Goal: Transaction & Acquisition: Purchase product/service

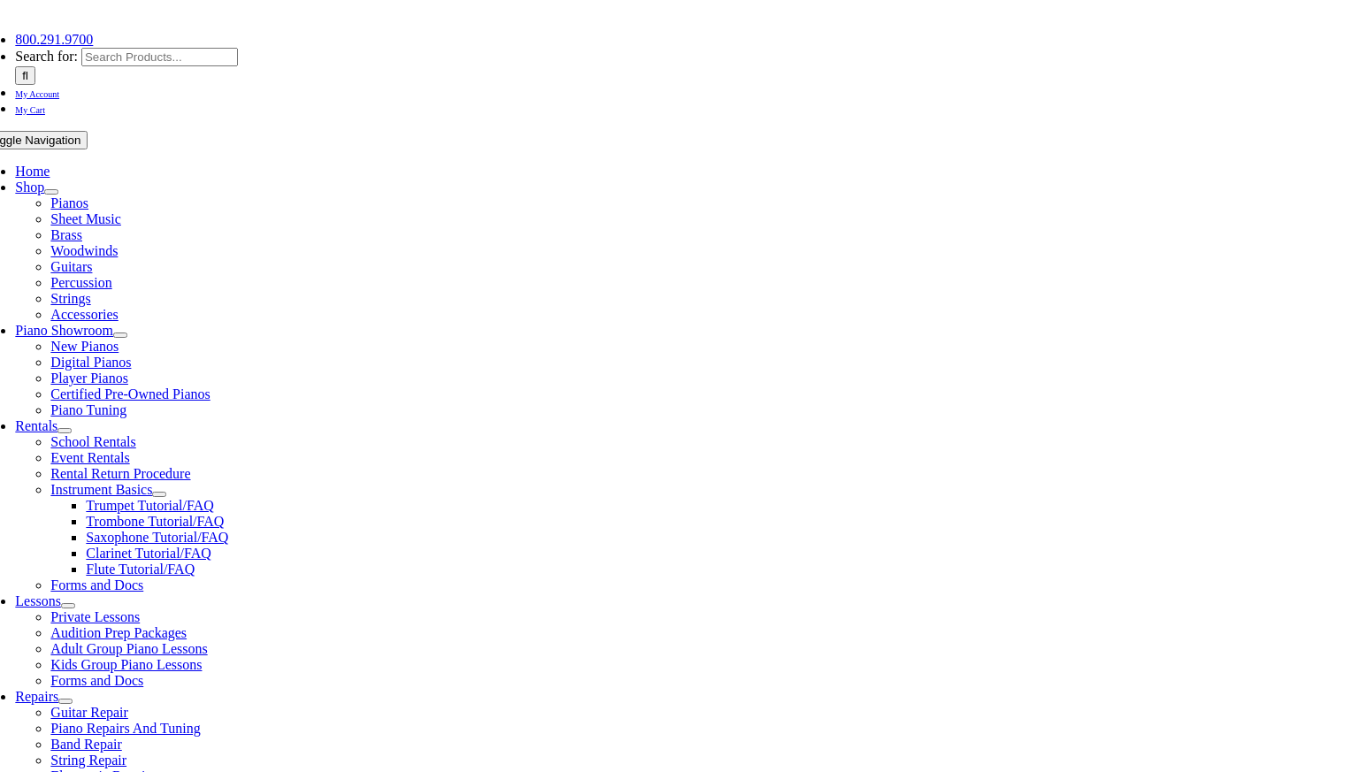
scroll to position [340, 0]
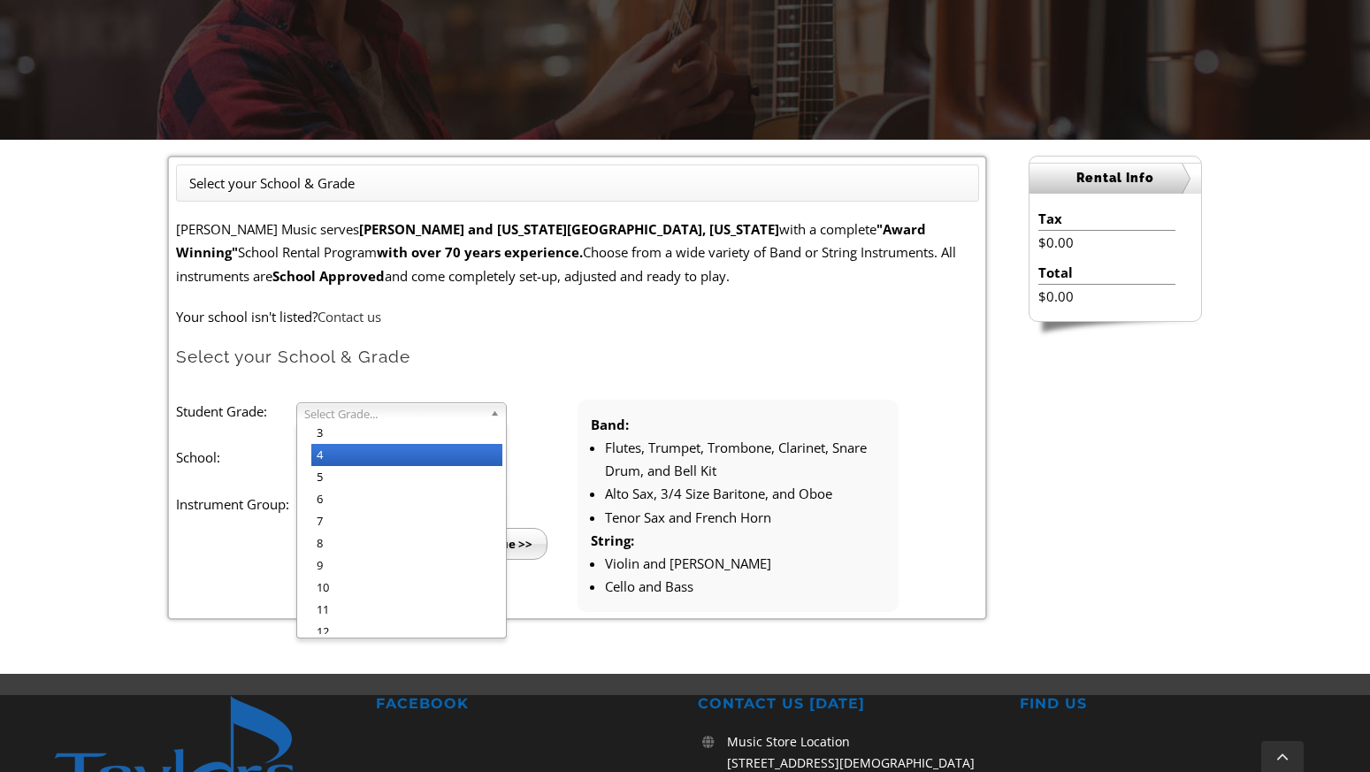
click at [373, 455] on li "4" at bounding box center [406, 455] width 191 height 22
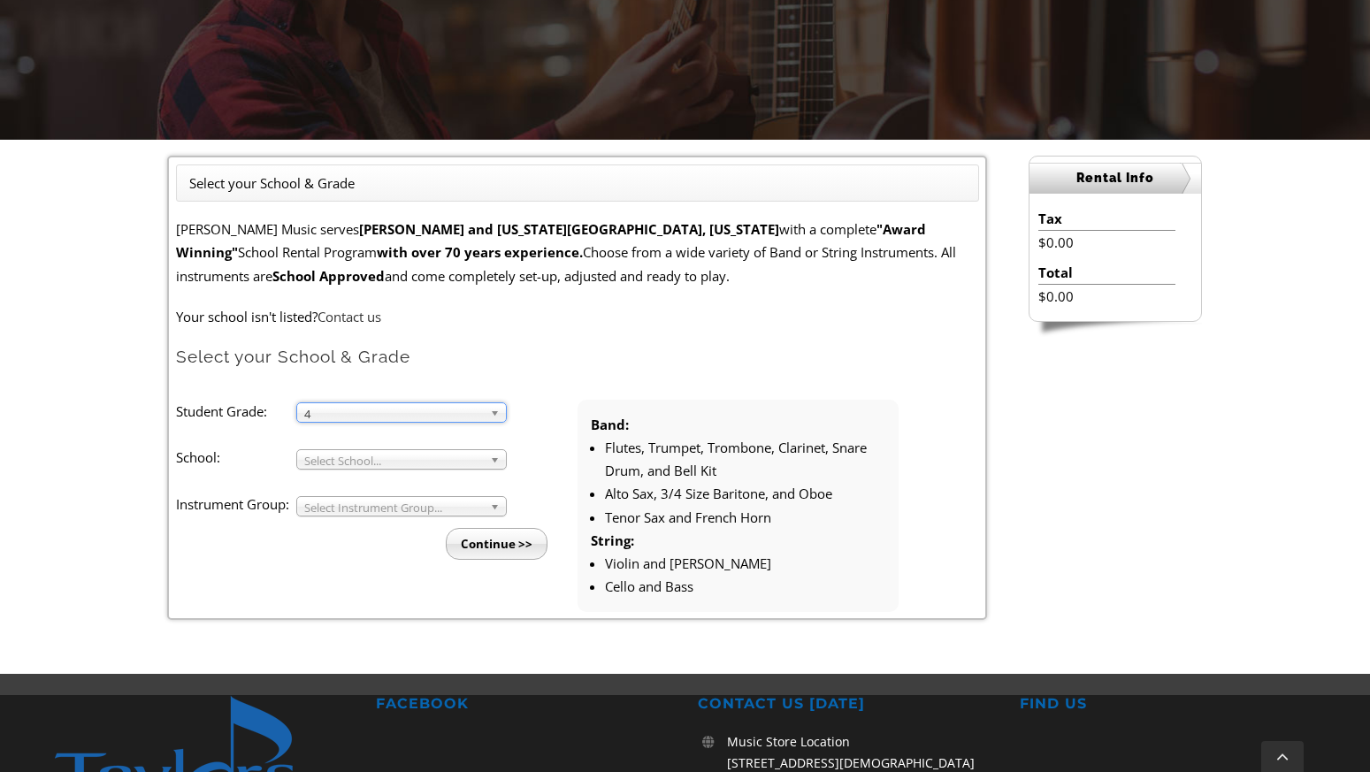
click at [389, 463] on span "Select School..." at bounding box center [393, 460] width 179 height 21
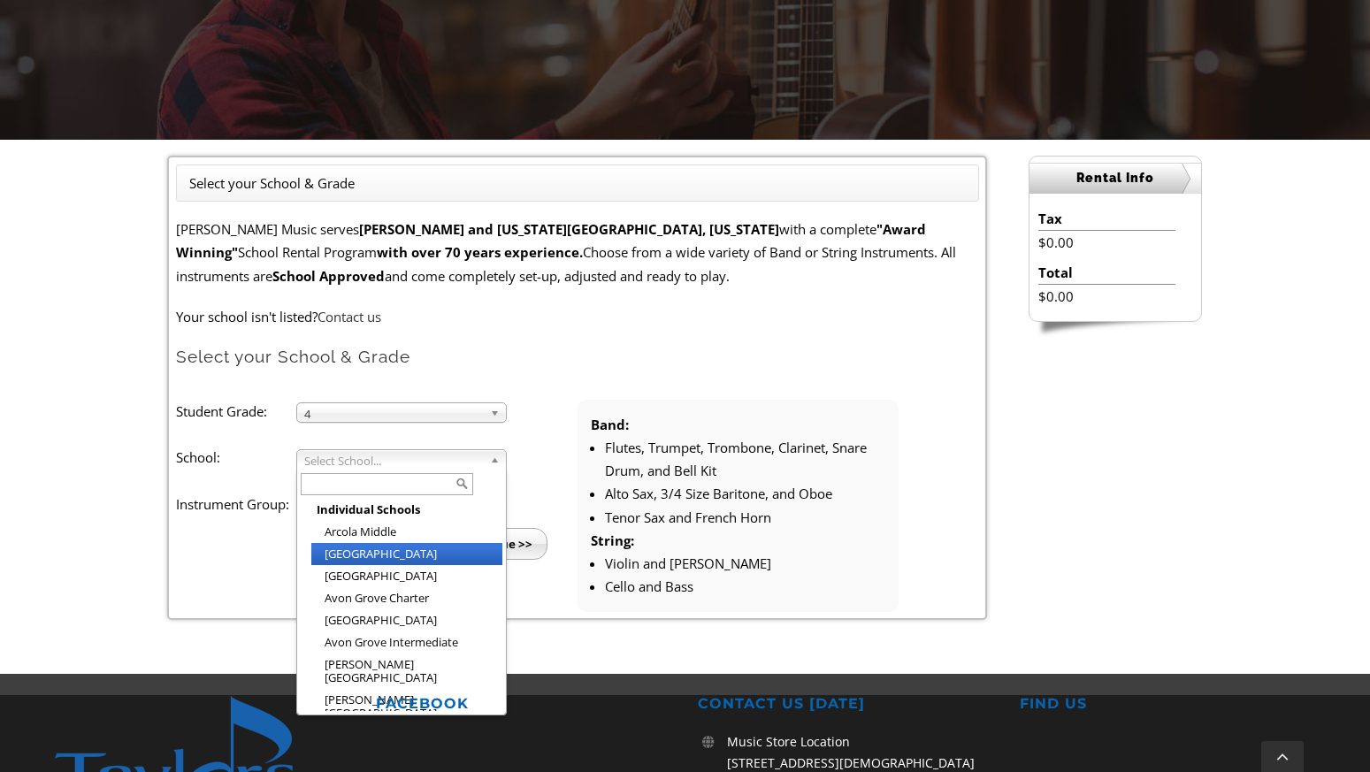
click at [389, 556] on li "[GEOGRAPHIC_DATA]" at bounding box center [406, 554] width 191 height 22
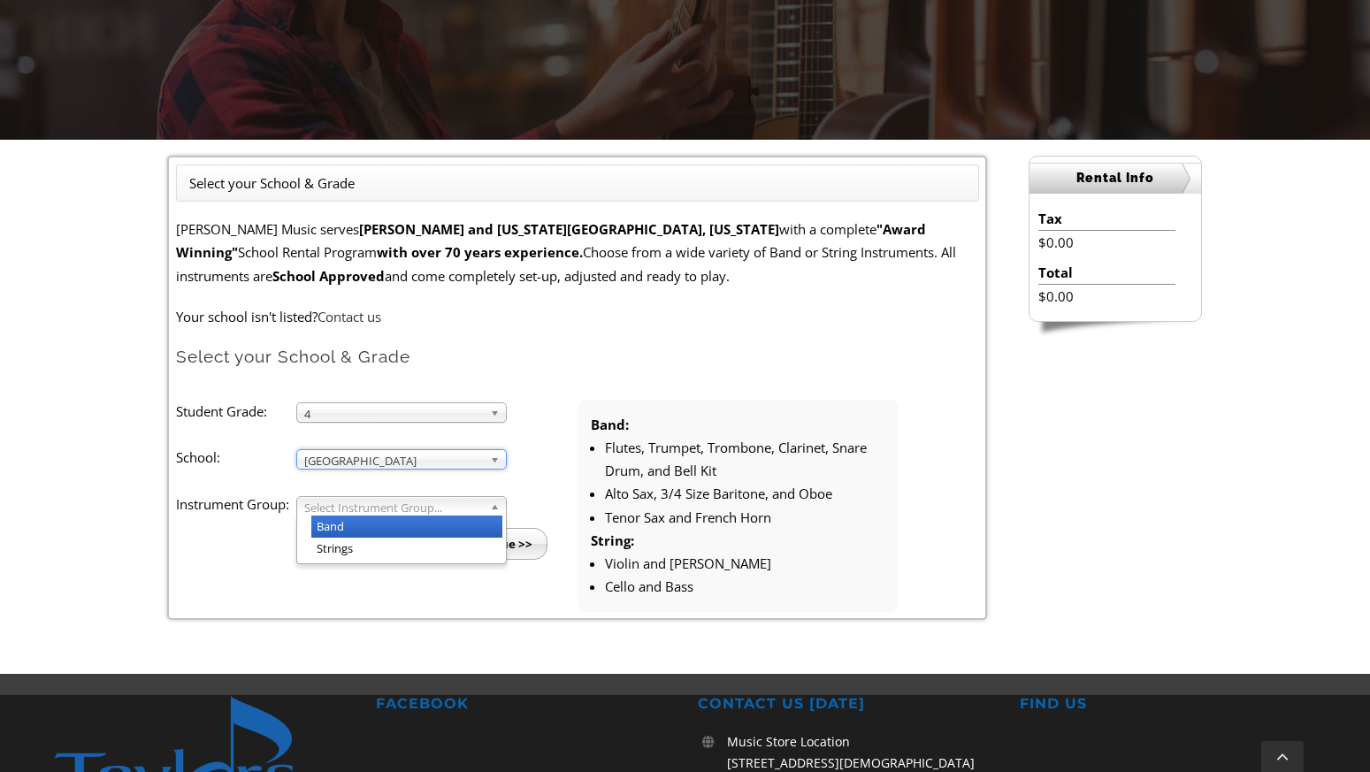
click at [388, 510] on span "Select Instrument Group..." at bounding box center [393, 507] width 179 height 21
click at [364, 528] on li "Band" at bounding box center [406, 527] width 191 height 22
click at [490, 548] on input "Continue >>" at bounding box center [497, 544] width 102 height 32
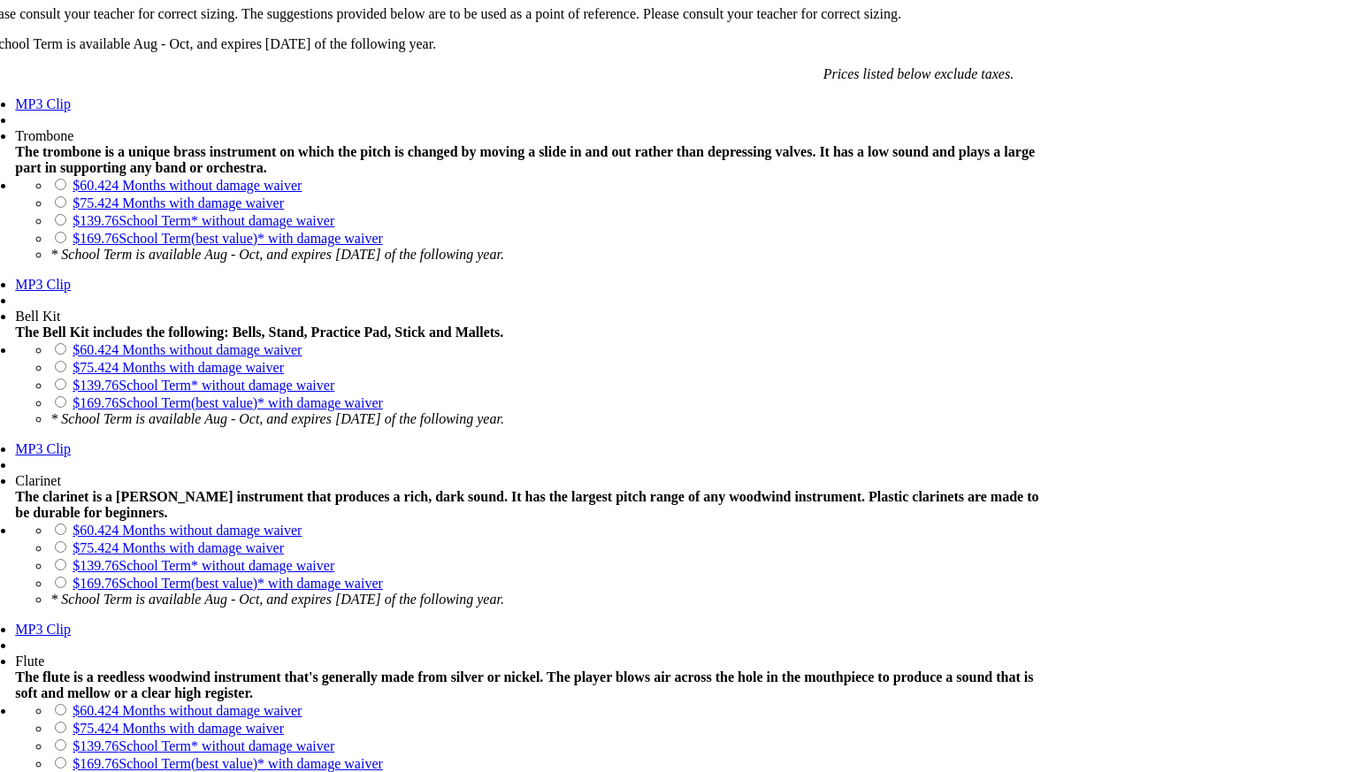
scroll to position [1369, 0]
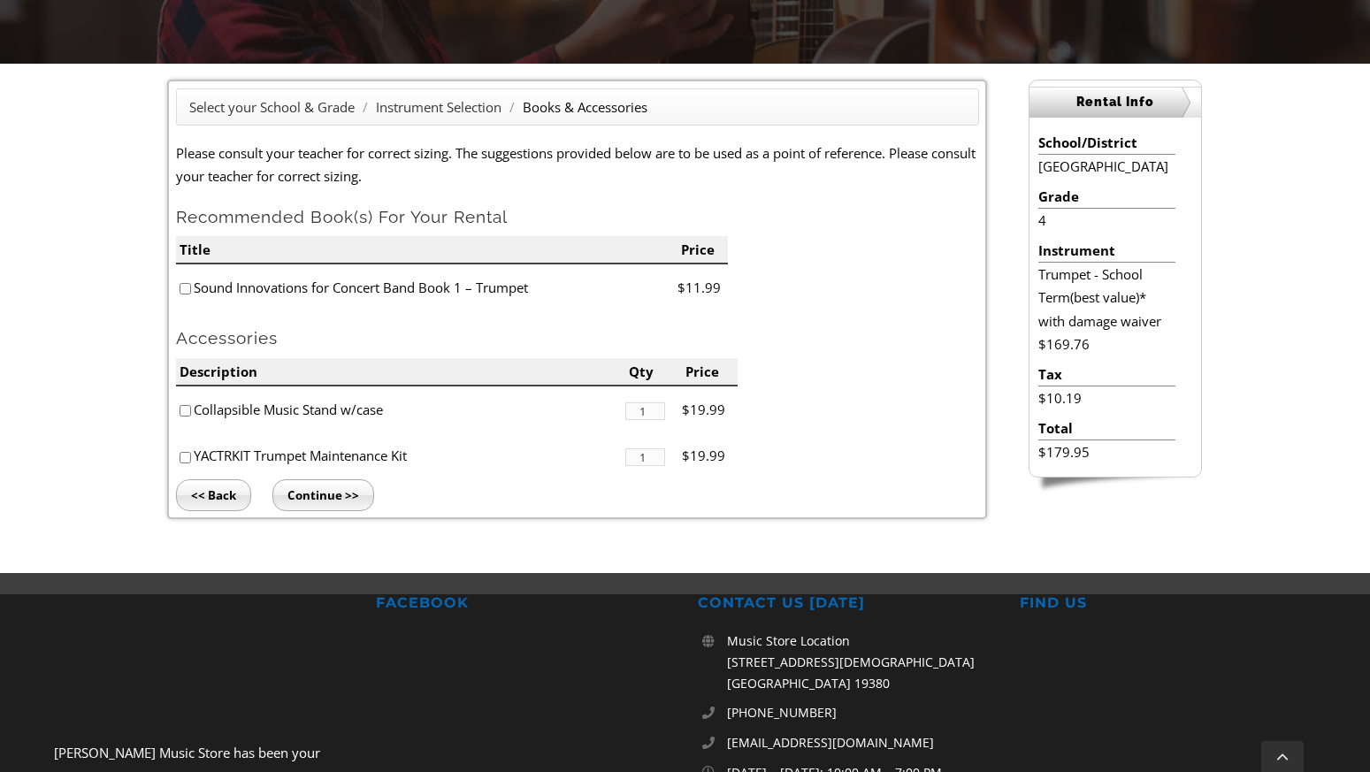
scroll to position [442, 0]
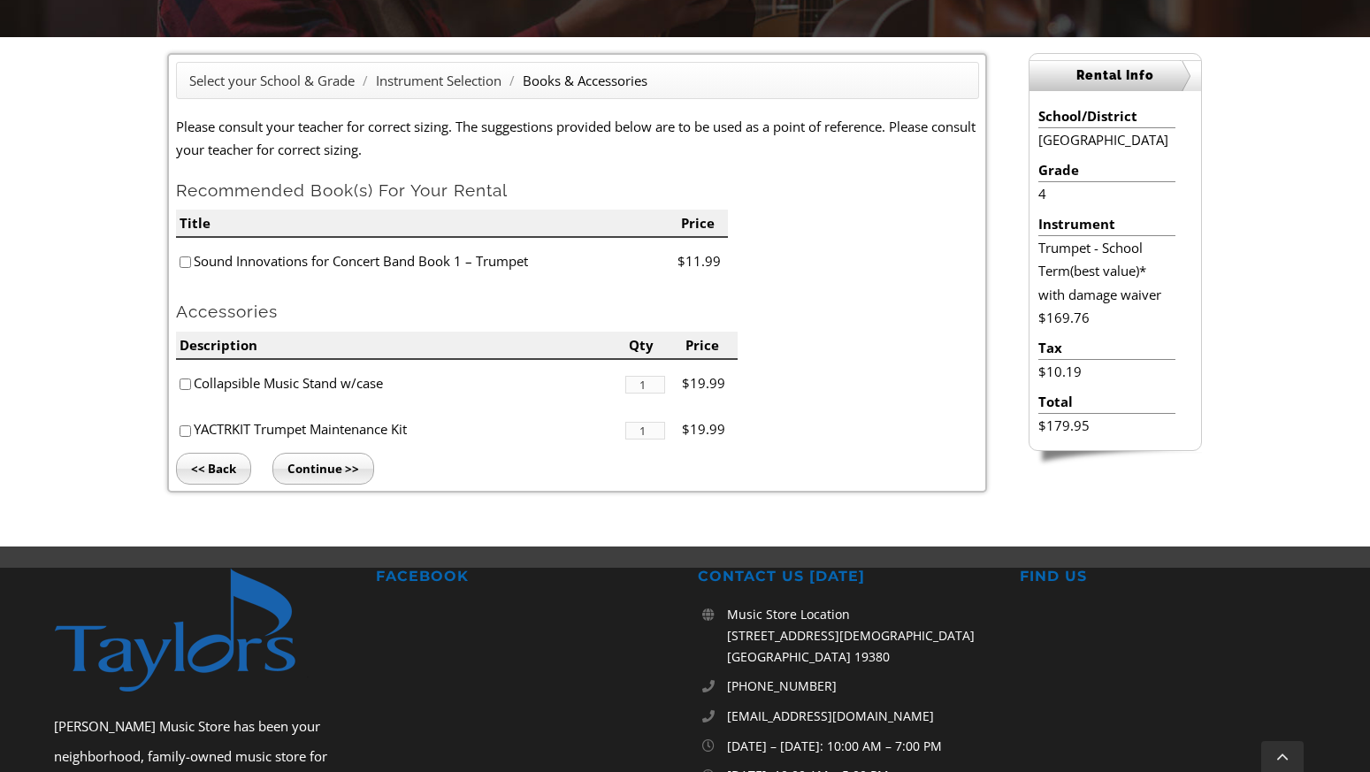
click at [185, 260] on input"] "checkbox" at bounding box center [186, 263] width 12 height 12
checkbox input"] "true"
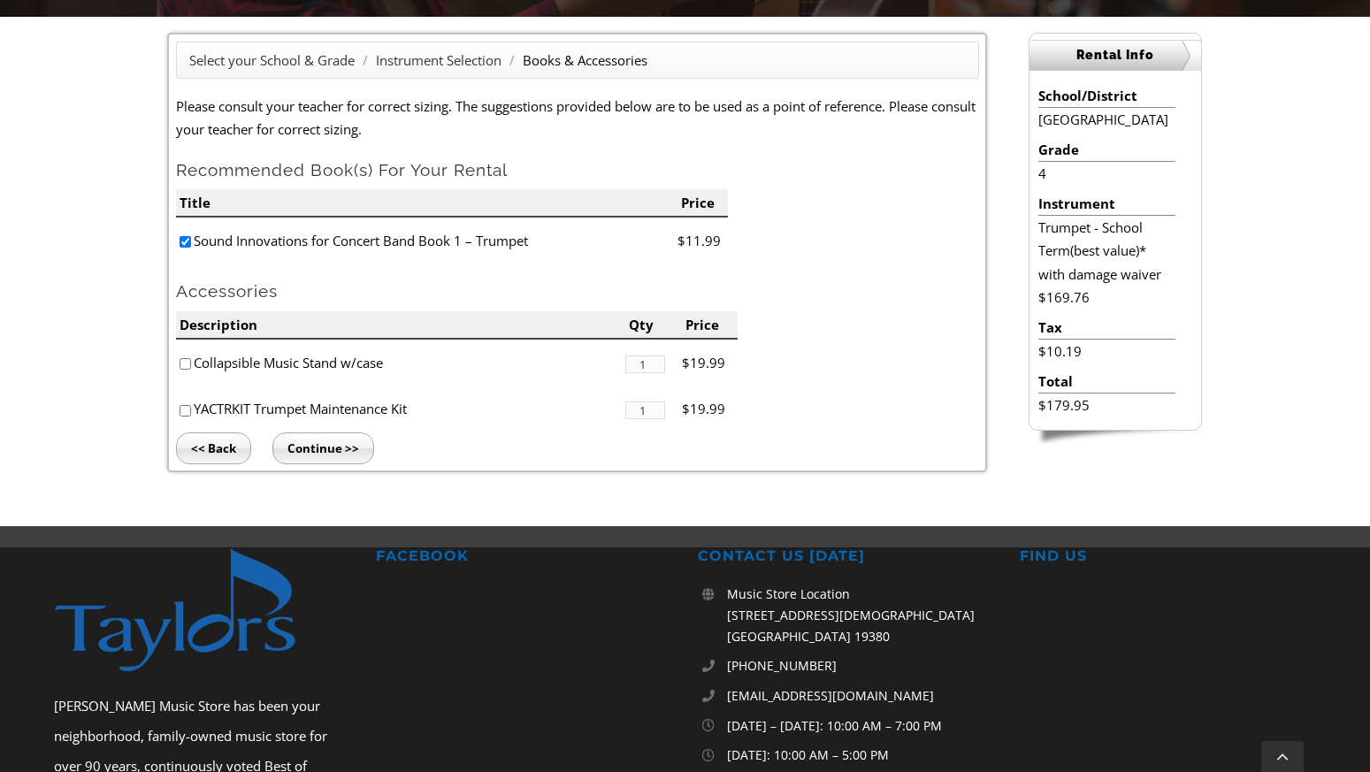
scroll to position [459, 0]
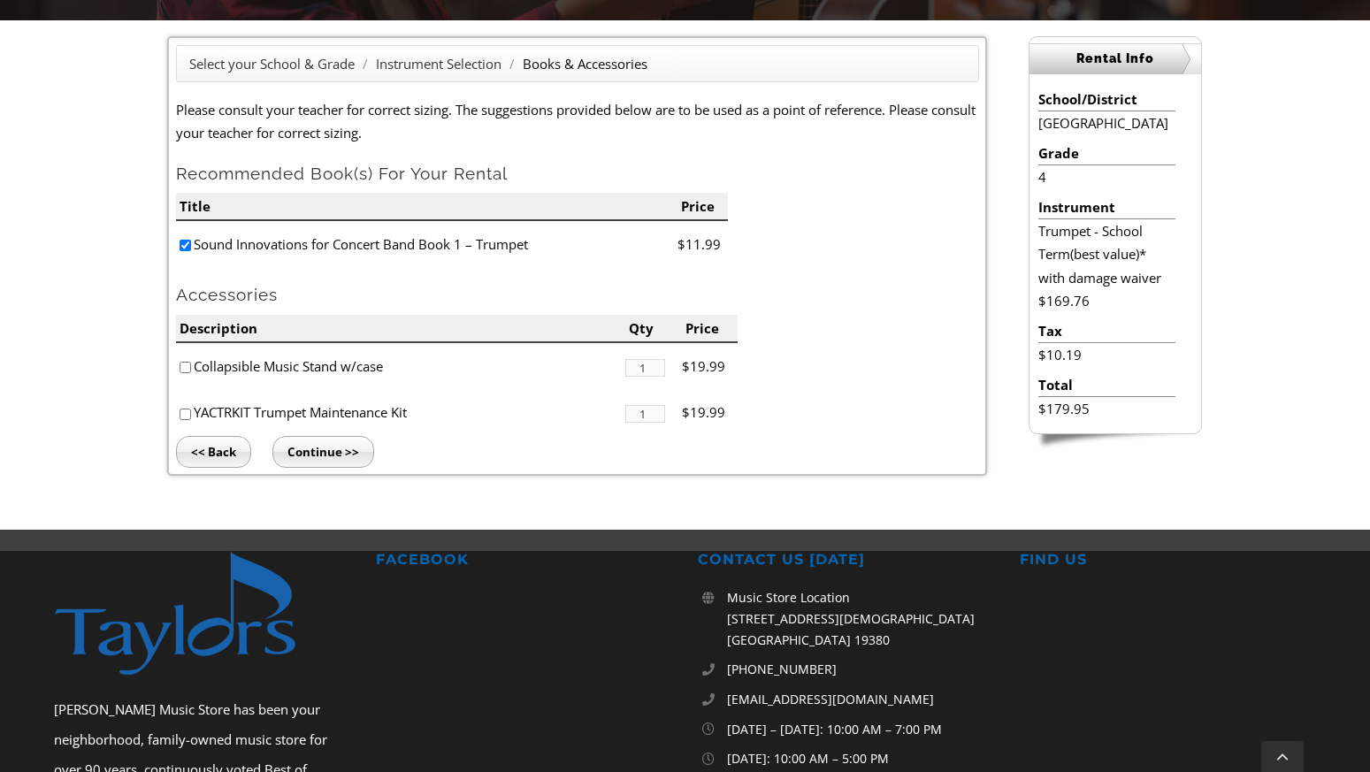
drag, startPoint x: 198, startPoint y: 410, endPoint x: 417, endPoint y: 404, distance: 218.6
click at [417, 404] on li "YACTRKIT Trumpet Maintenance Kit" at bounding box center [400, 412] width 449 height 47
copy li "YACTRKIT Trumpet Maintenance Kit"
click at [401, 476] on div "Select your School & Grade / Instrument Selection / Books & Accessories Please …" at bounding box center [685, 256] width 1077 height 440
click at [330, 453] on input "Continue >>" at bounding box center [323, 452] width 102 height 32
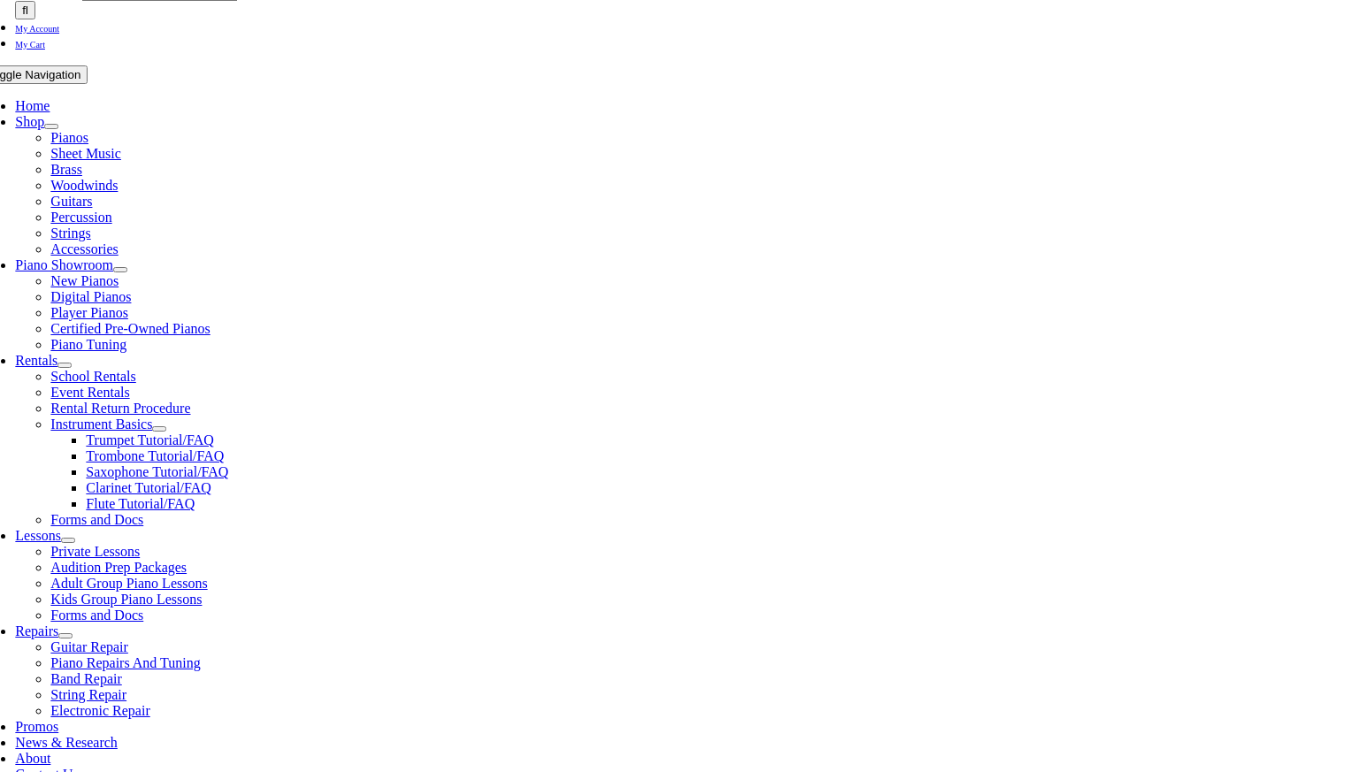
type input "1"
type input "Pushkarini"
type input "Arun"
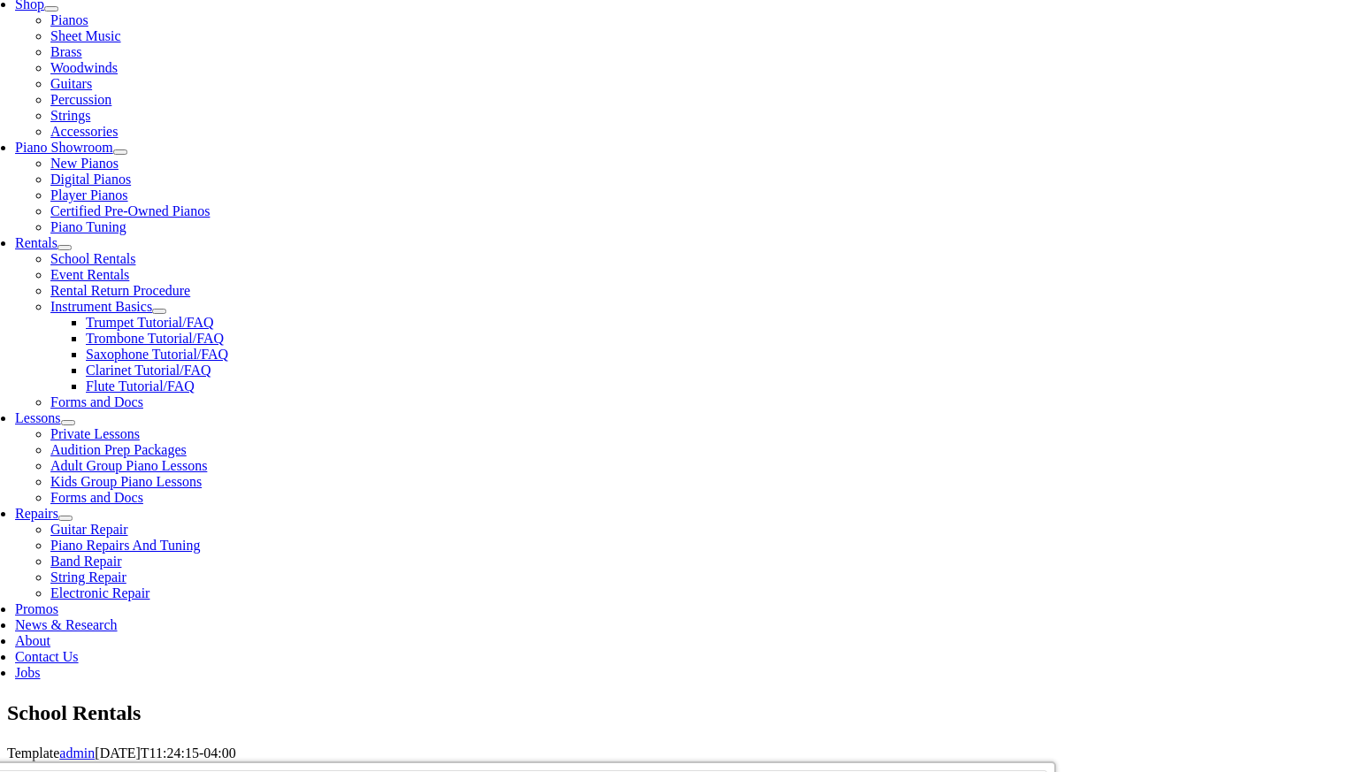
scroll to position [410, 0]
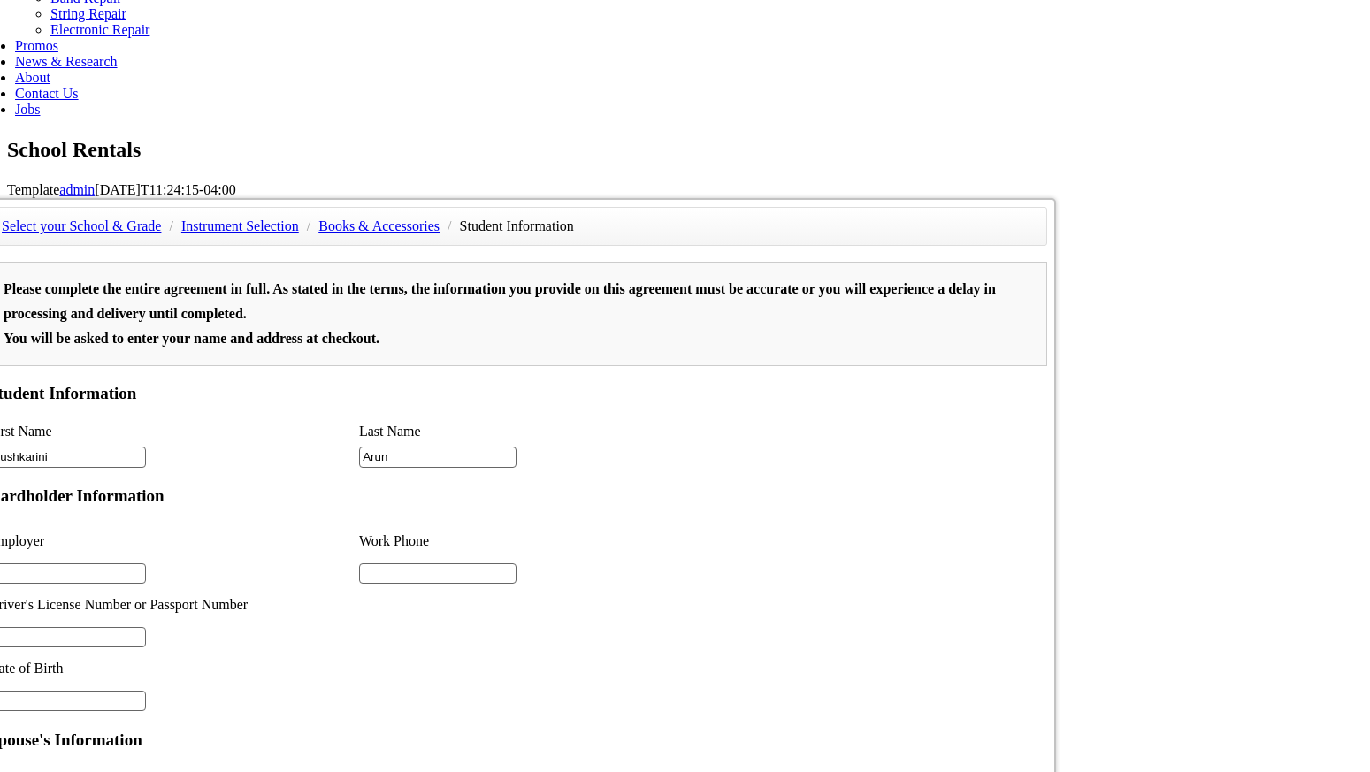
scroll to position [982, 0]
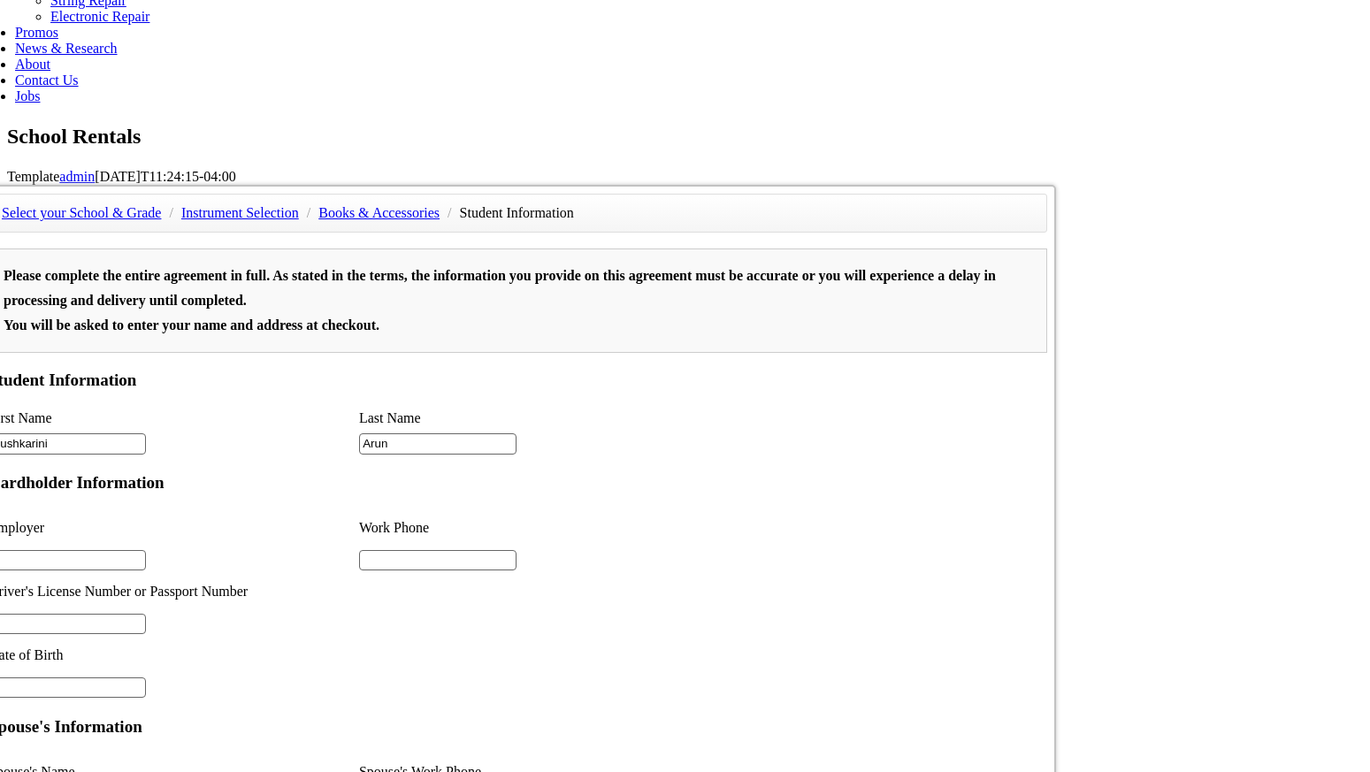
type input "2"
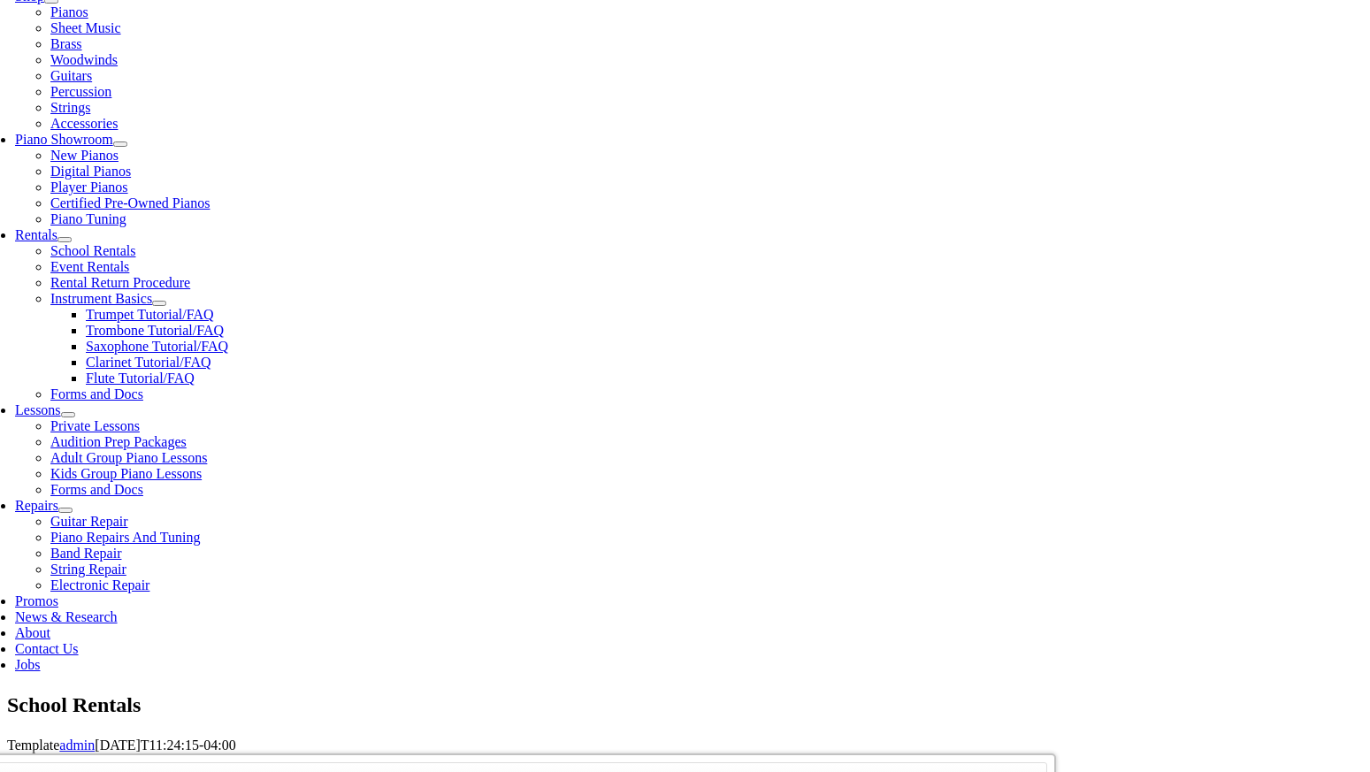
scroll to position [419, 0]
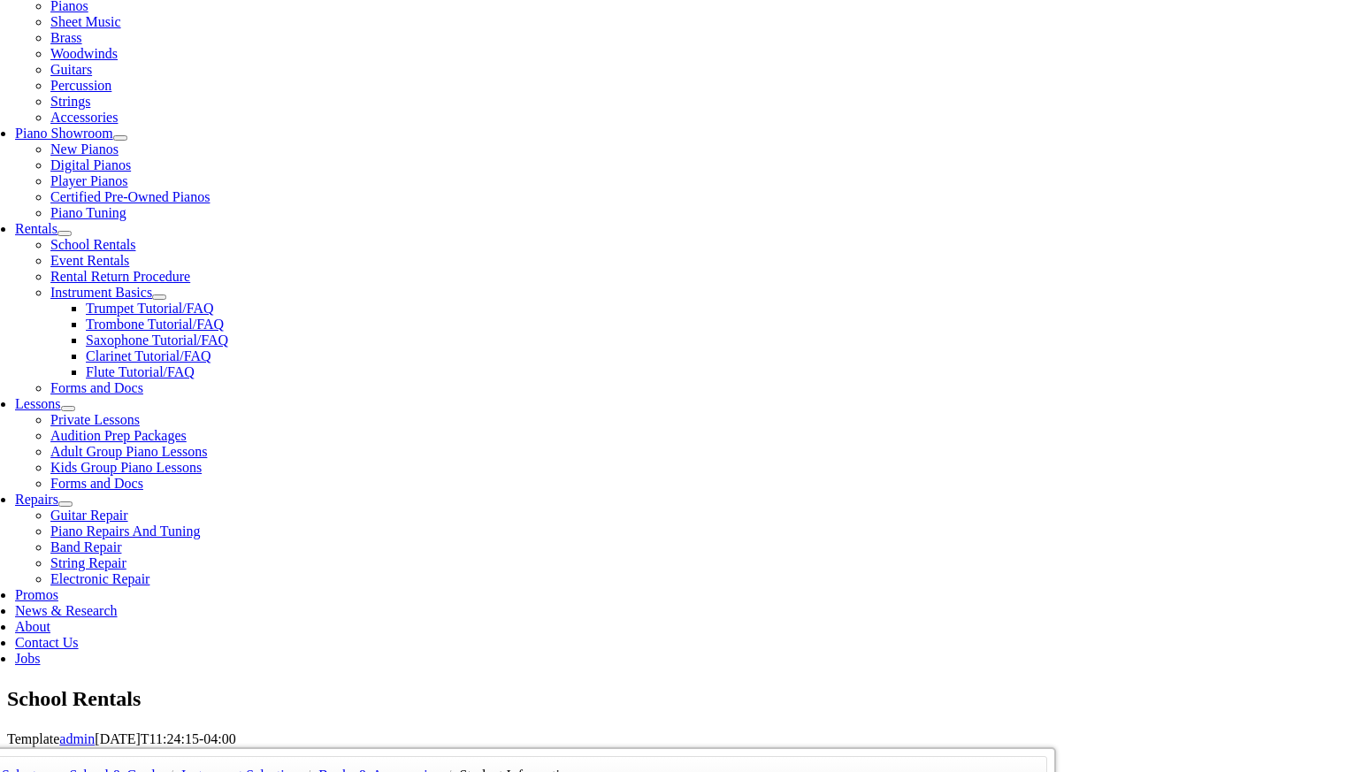
type input "31104357"
type input "10/28/1983"
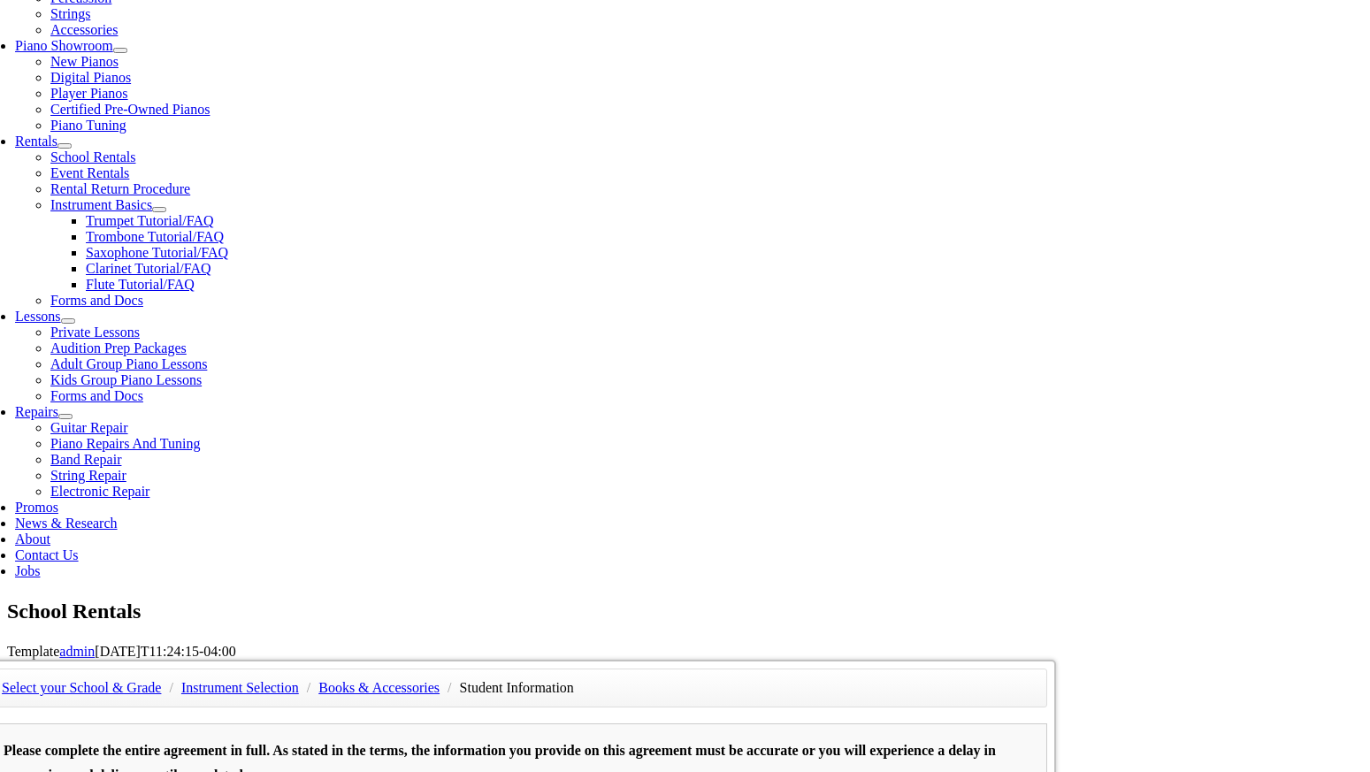
scroll to position [510, 0]
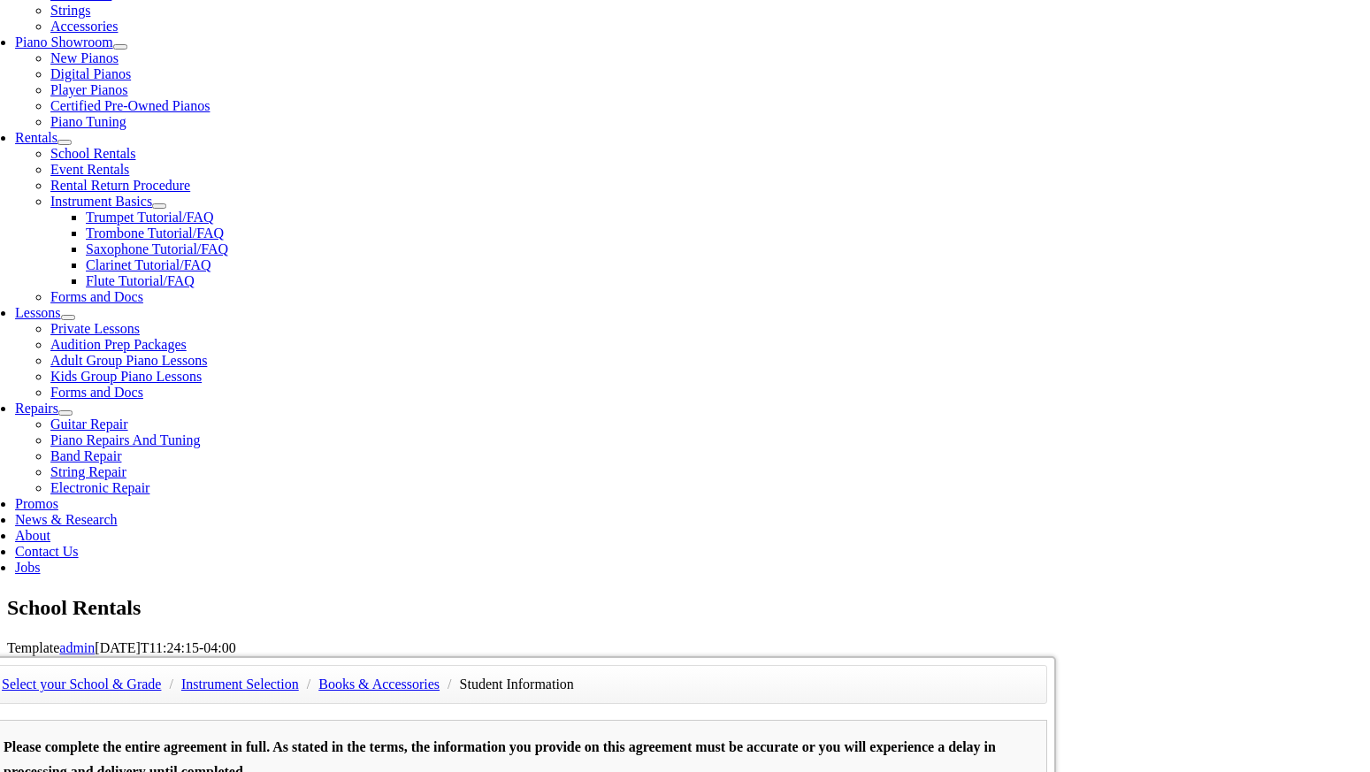
type input "Parvathy Sivasamy"
type input "2672511123"
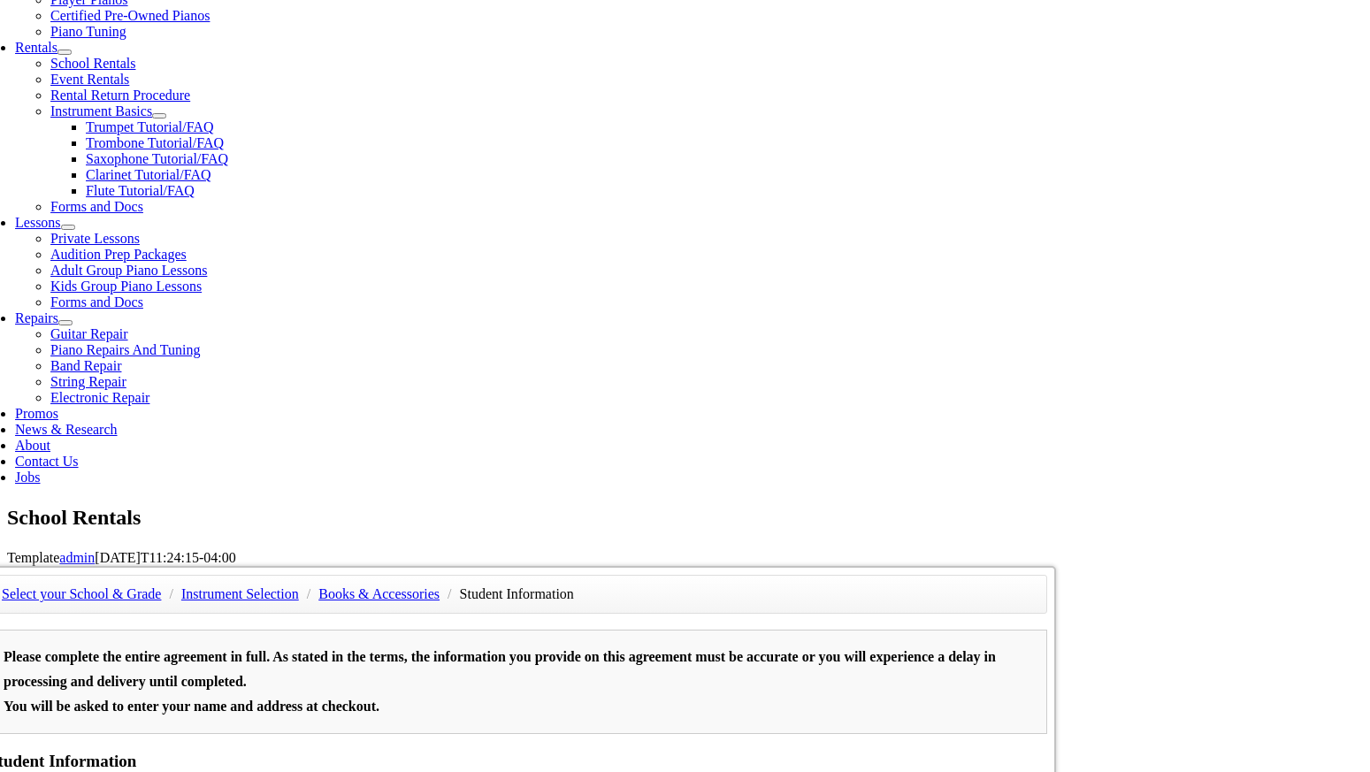
scroll to position [606, 0]
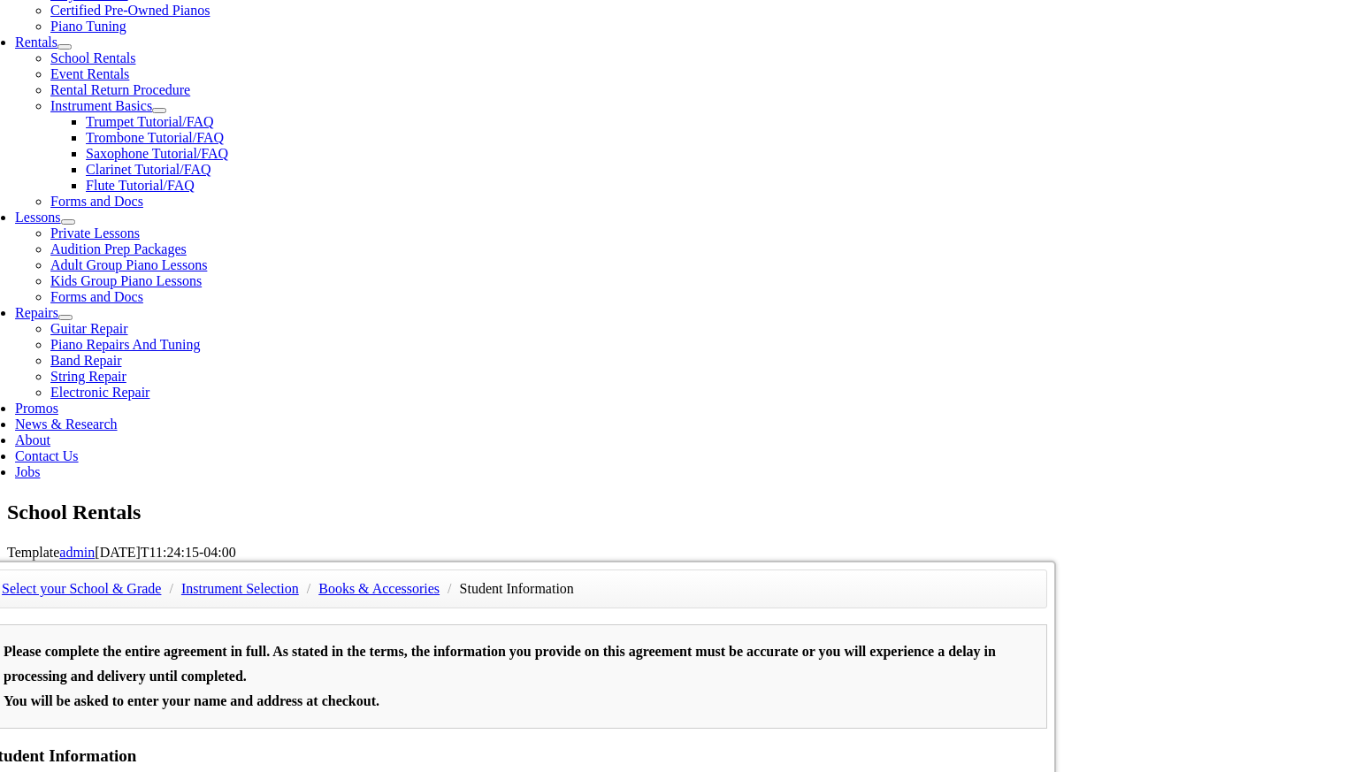
type input "Methacton School Districst"
type input "Comcast Cable"
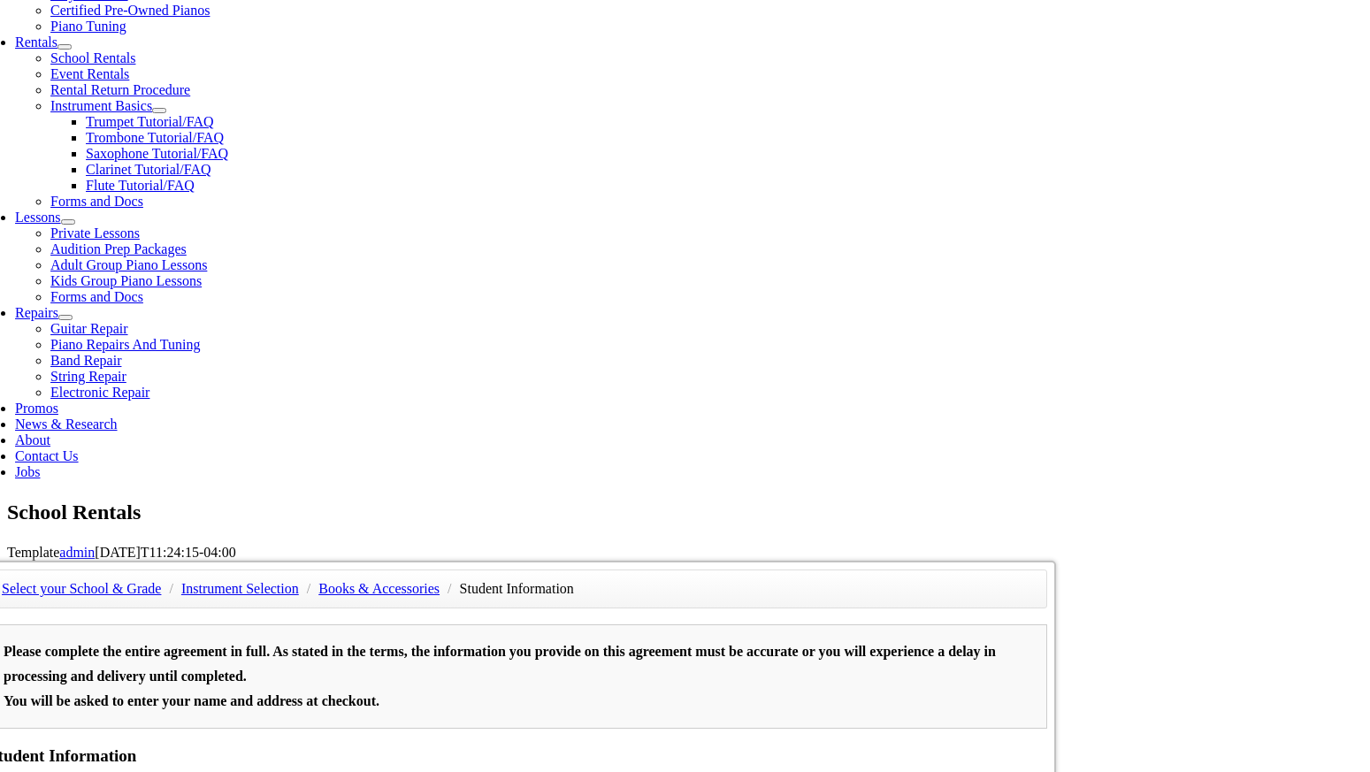
type input "2674322292"
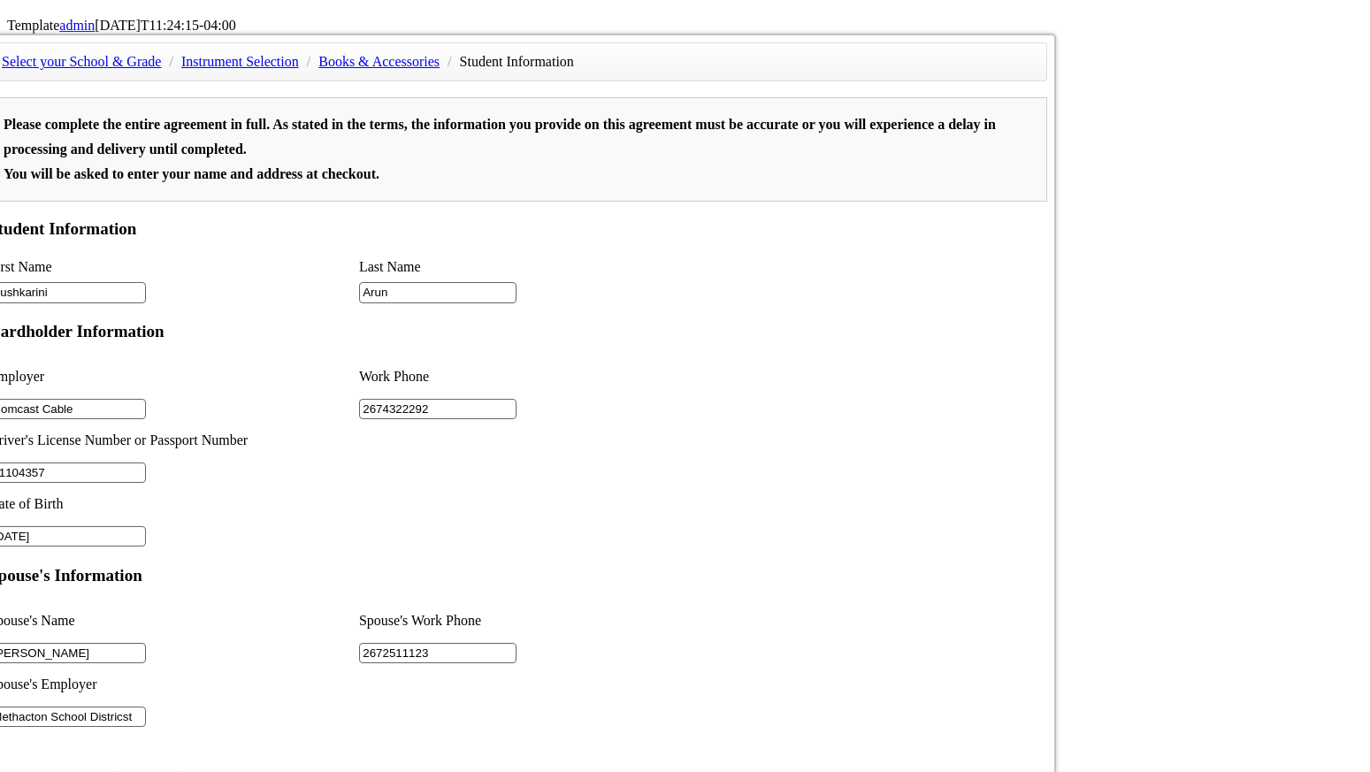
scroll to position [1154, 0]
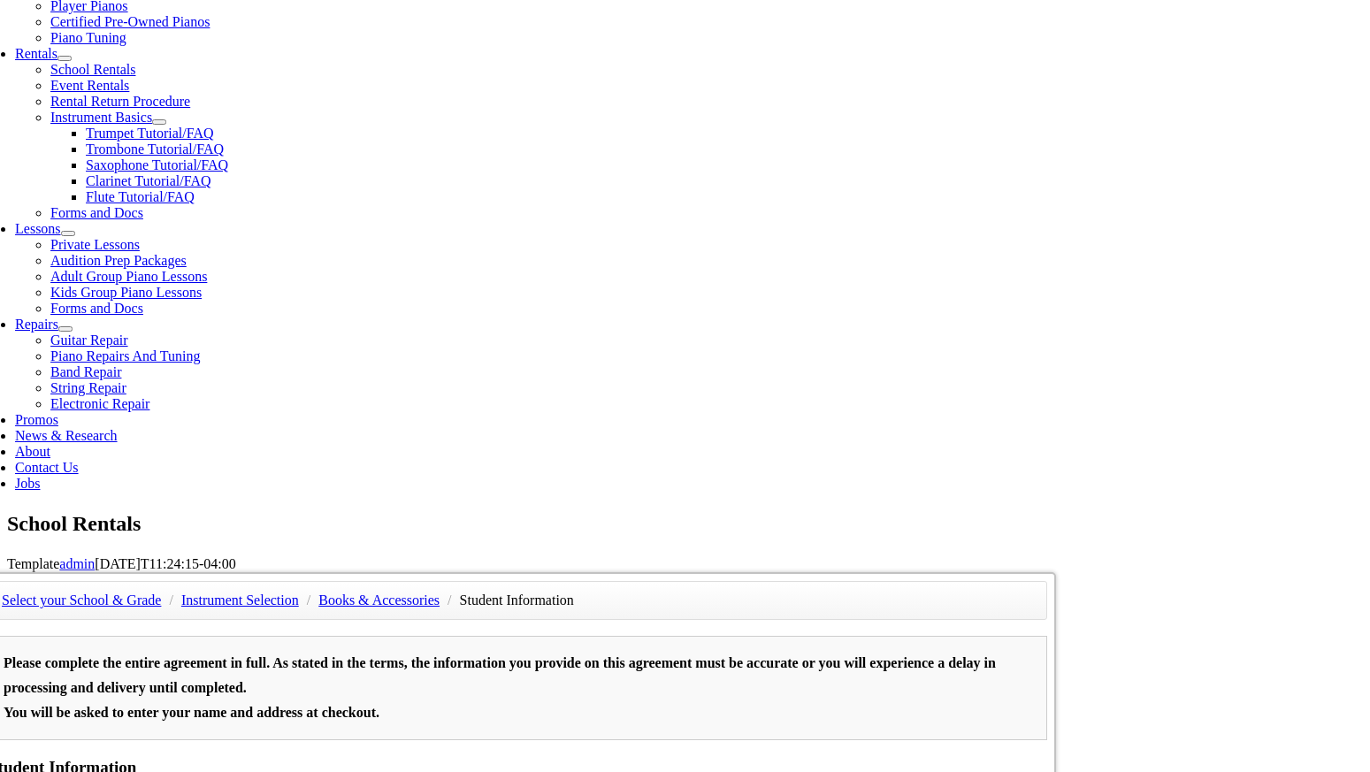
scroll to position [541, 0]
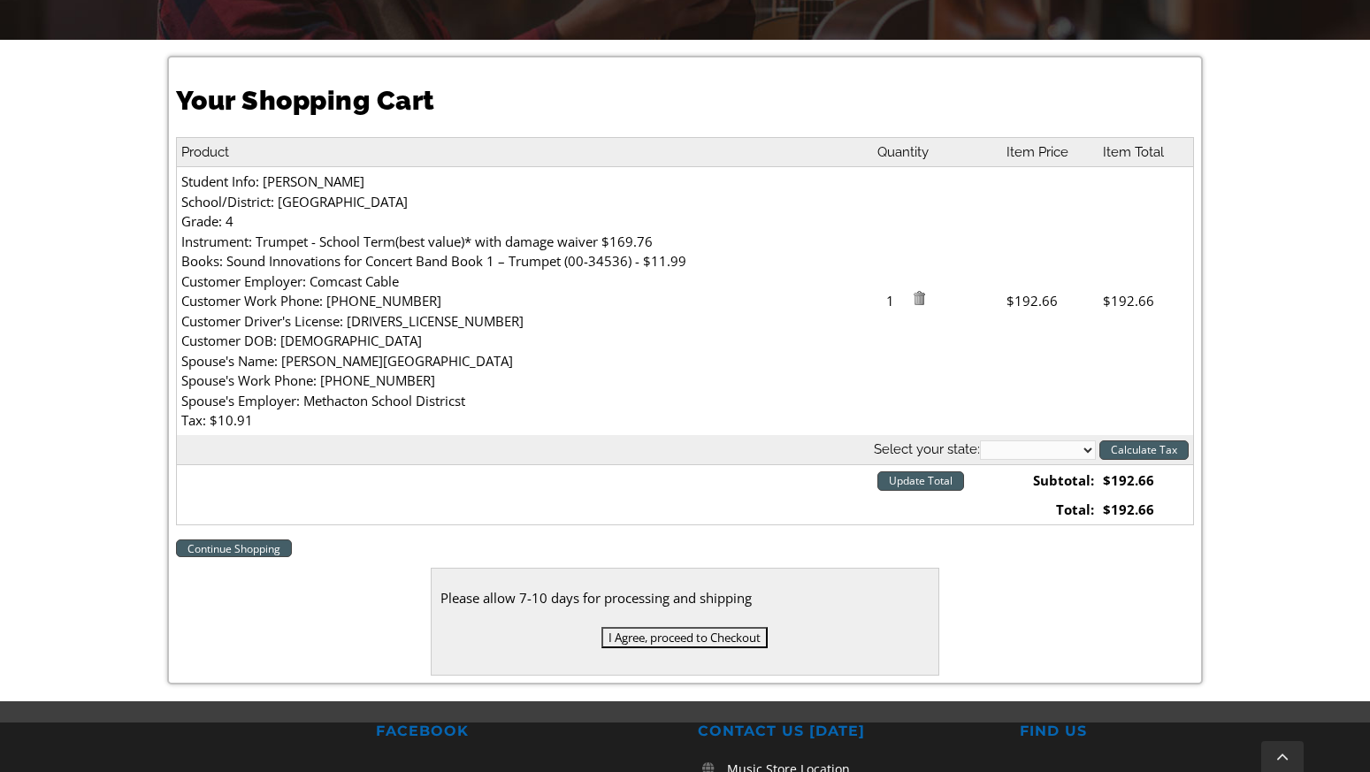
scroll to position [541, 0]
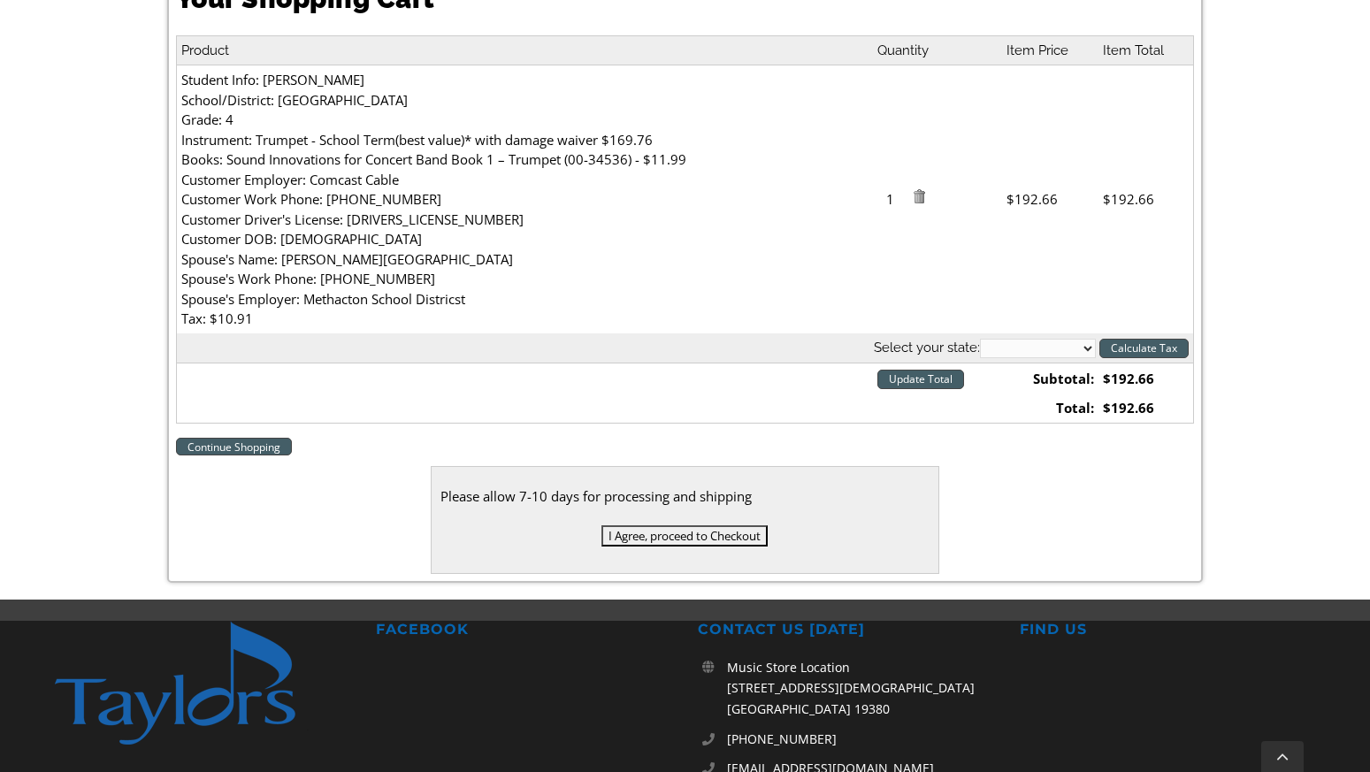
click at [1024, 346] on select "[US_STATE] [US_STATE] [US_STATE] [US_STATE] [US_STATE] [US_STATE] [US_STATE] [U…" at bounding box center [1038, 348] width 116 height 19
select select "PA"
click at [980, 340] on select "[US_STATE] [US_STATE] [US_STATE] [US_STATE] [US_STATE] [US_STATE] [US_STATE] [U…" at bounding box center [1038, 348] width 116 height 19
click at [1142, 349] on input "Calculate Tax" at bounding box center [1144, 348] width 89 height 19
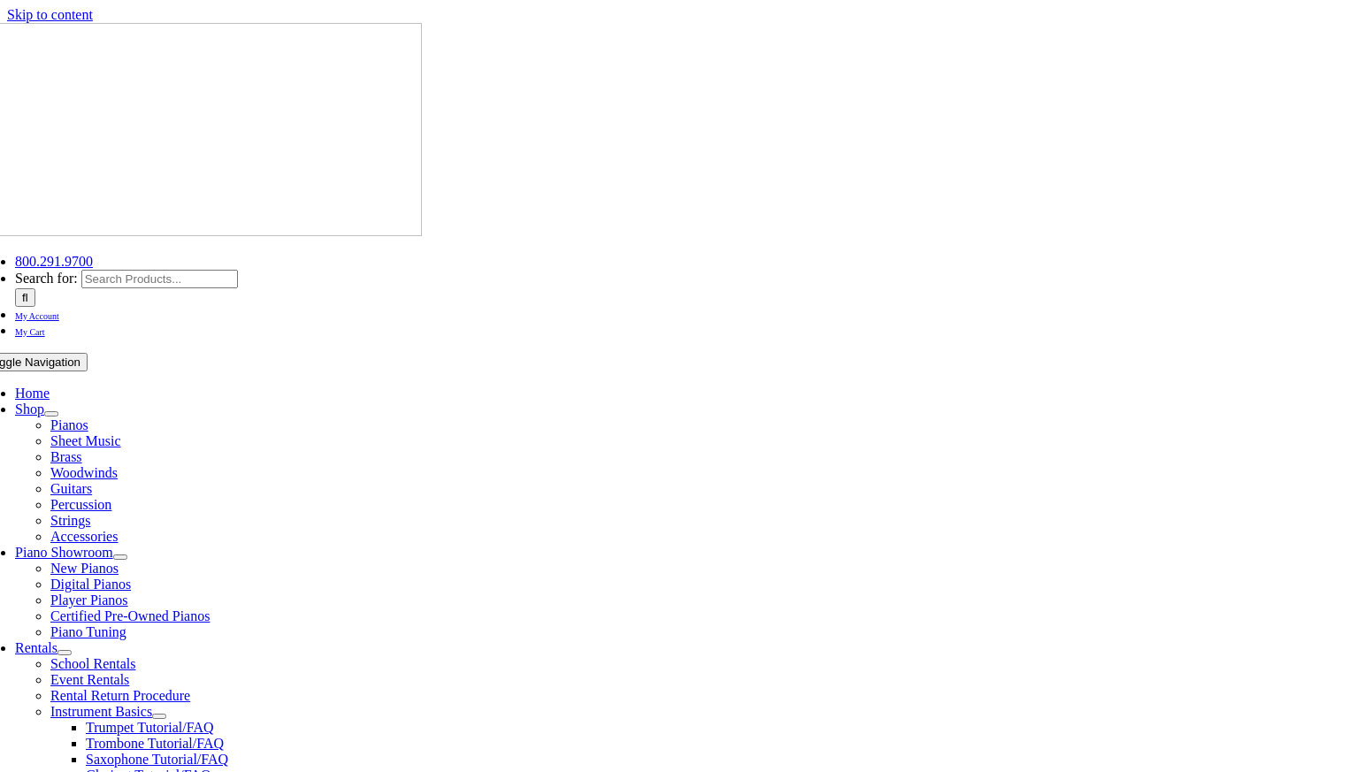
select select "PA"
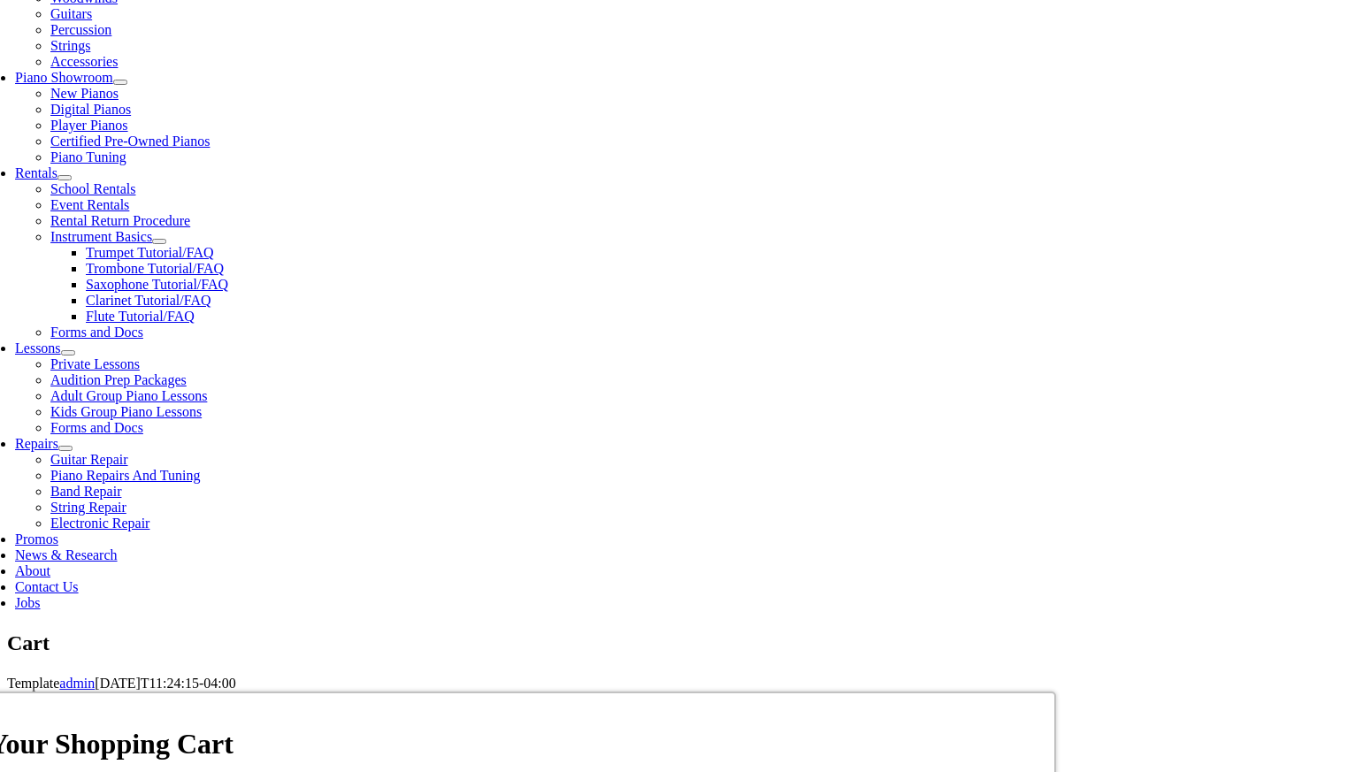
scroll to position [491, 0]
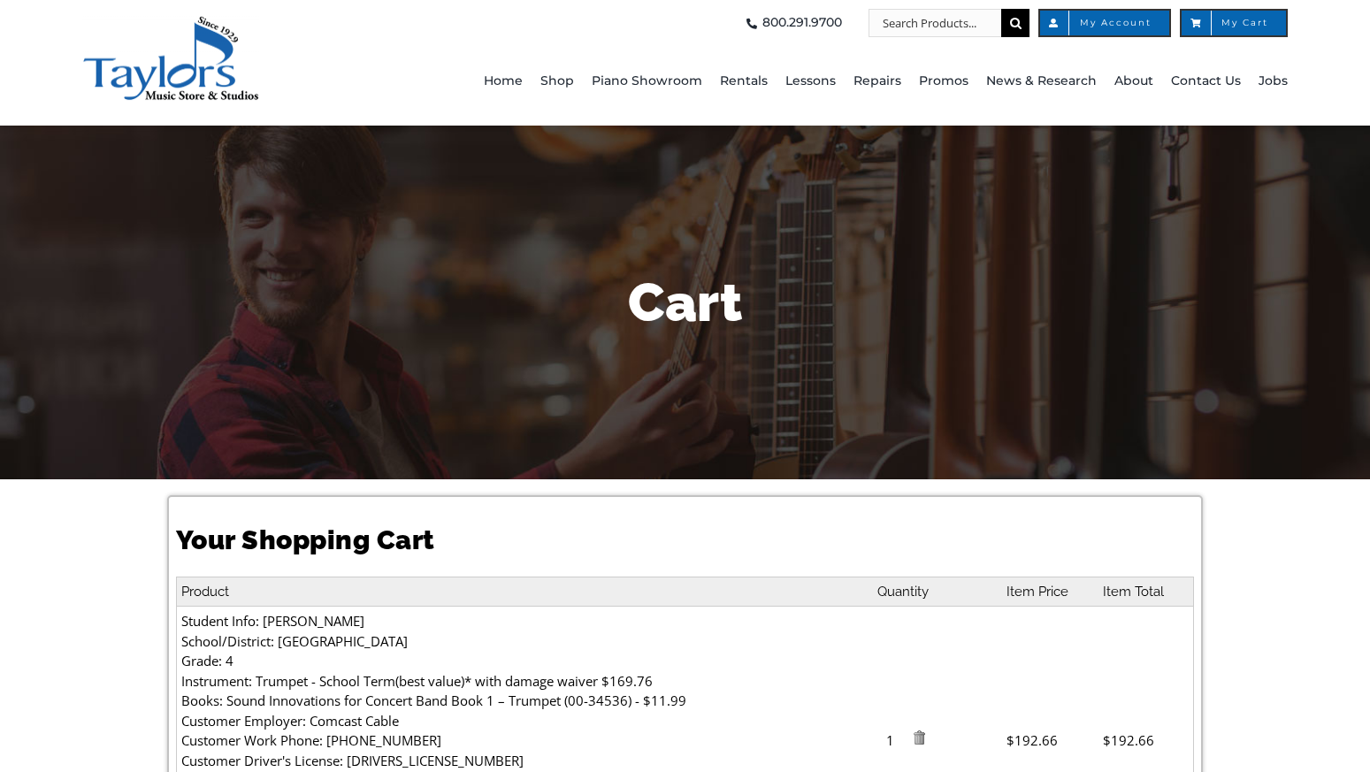
select select "PA"
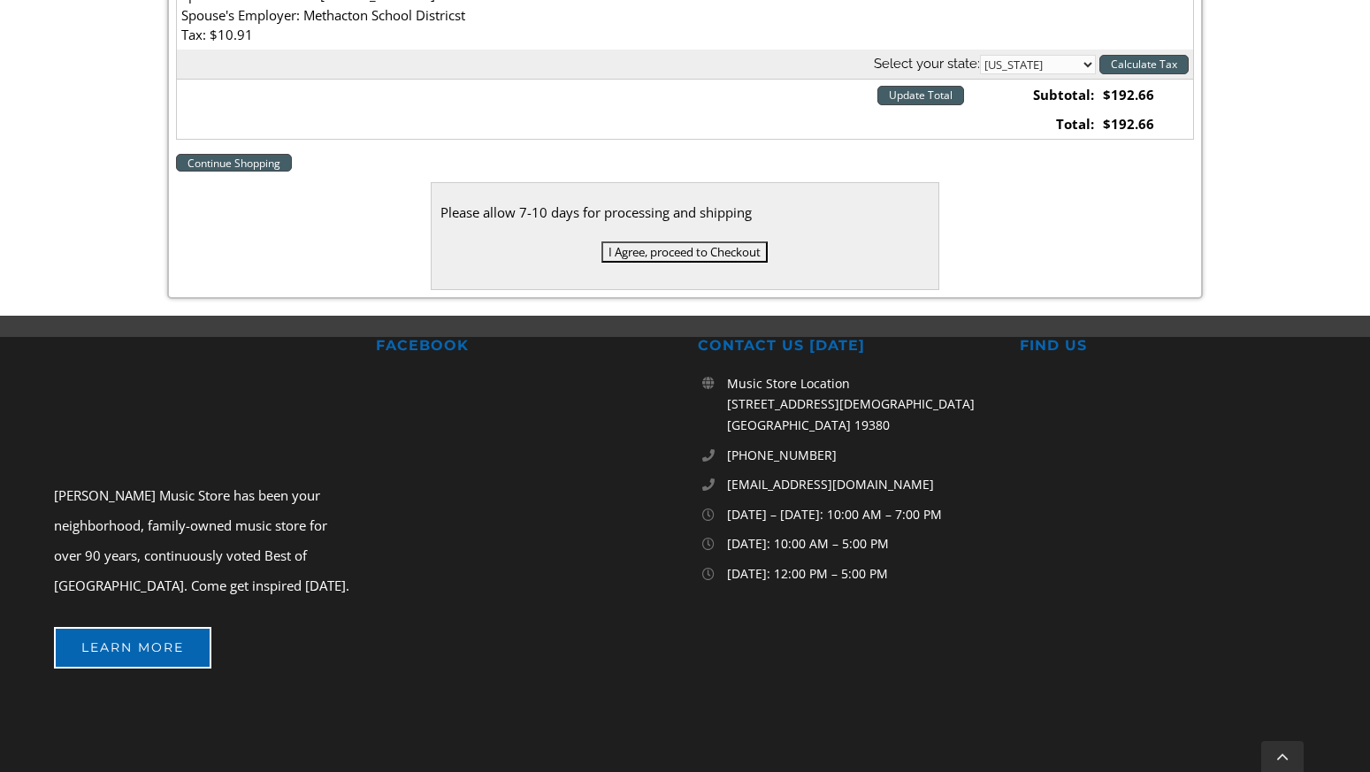
scroll to position [817, 0]
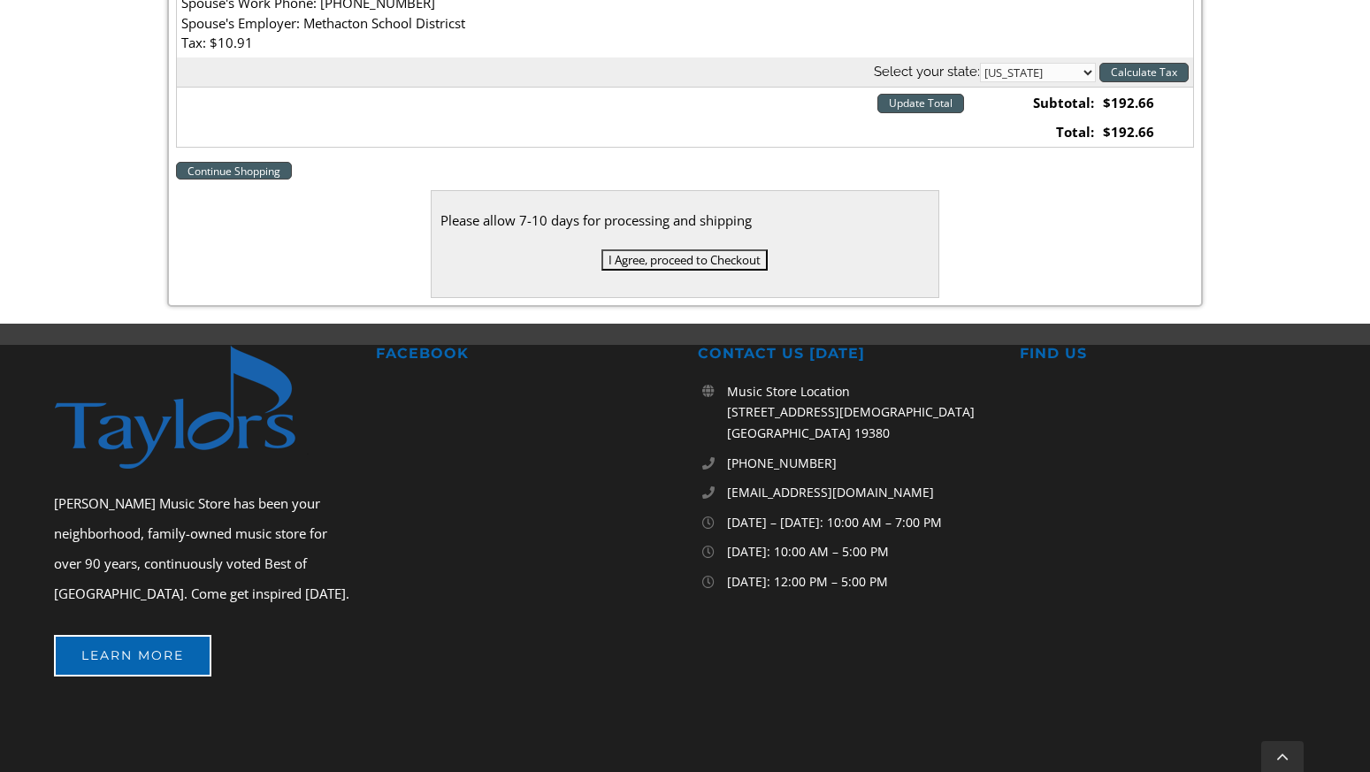
click at [711, 265] on input "I Agree, proceed to Checkout" at bounding box center [685, 259] width 166 height 21
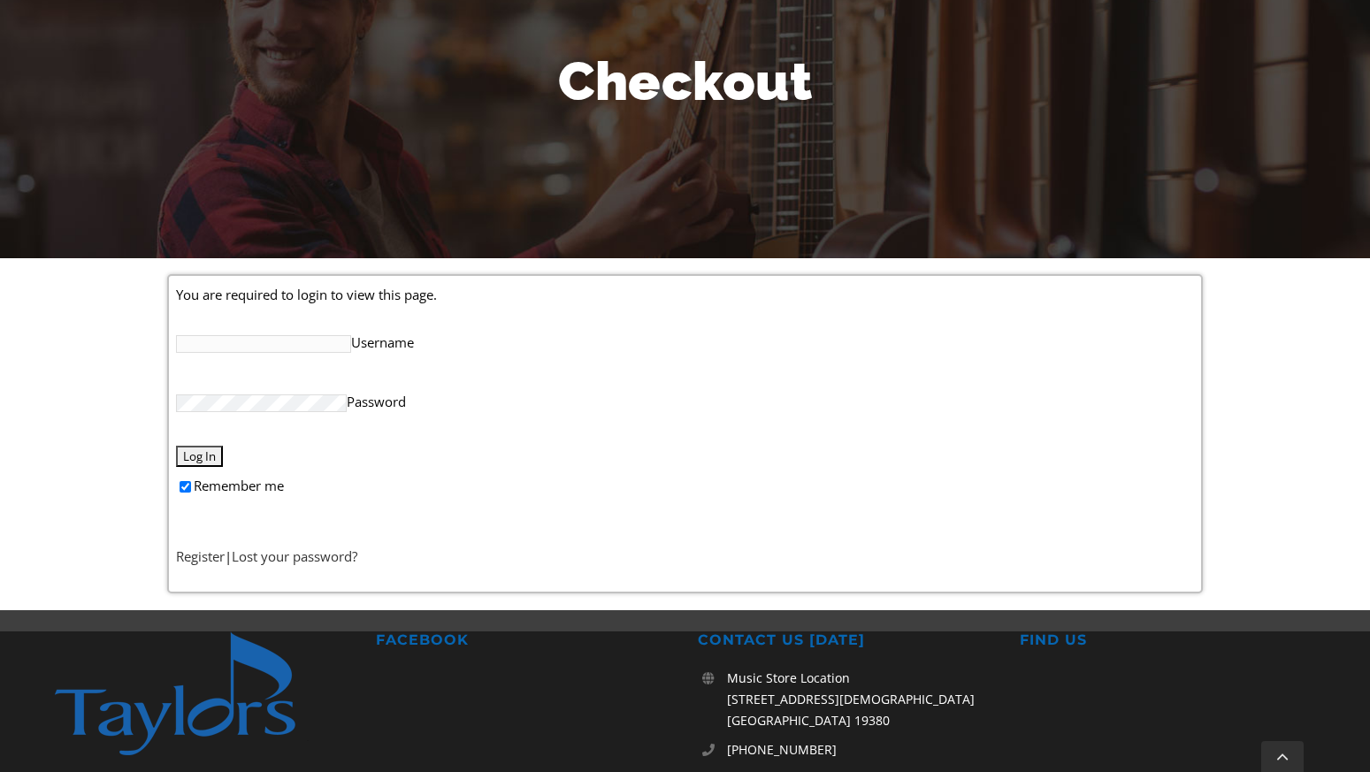
scroll to position [233, 0]
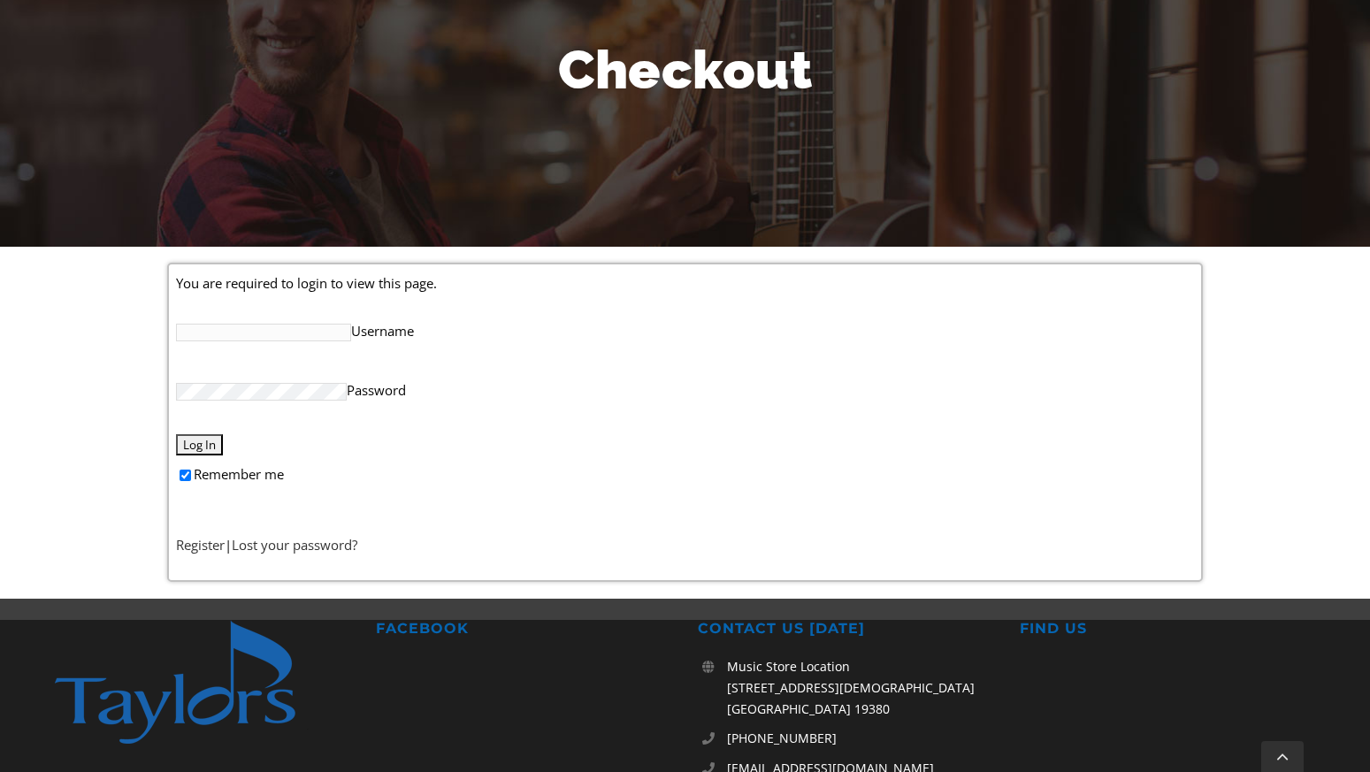
click at [314, 326] on input "Username" at bounding box center [263, 333] width 175 height 18
click at [507, 326] on label "Username" at bounding box center [685, 330] width 1018 height 36
click at [351, 326] on input "Username" at bounding box center [263, 333] width 175 height 18
click at [198, 545] on link "Register" at bounding box center [200, 545] width 49 height 18
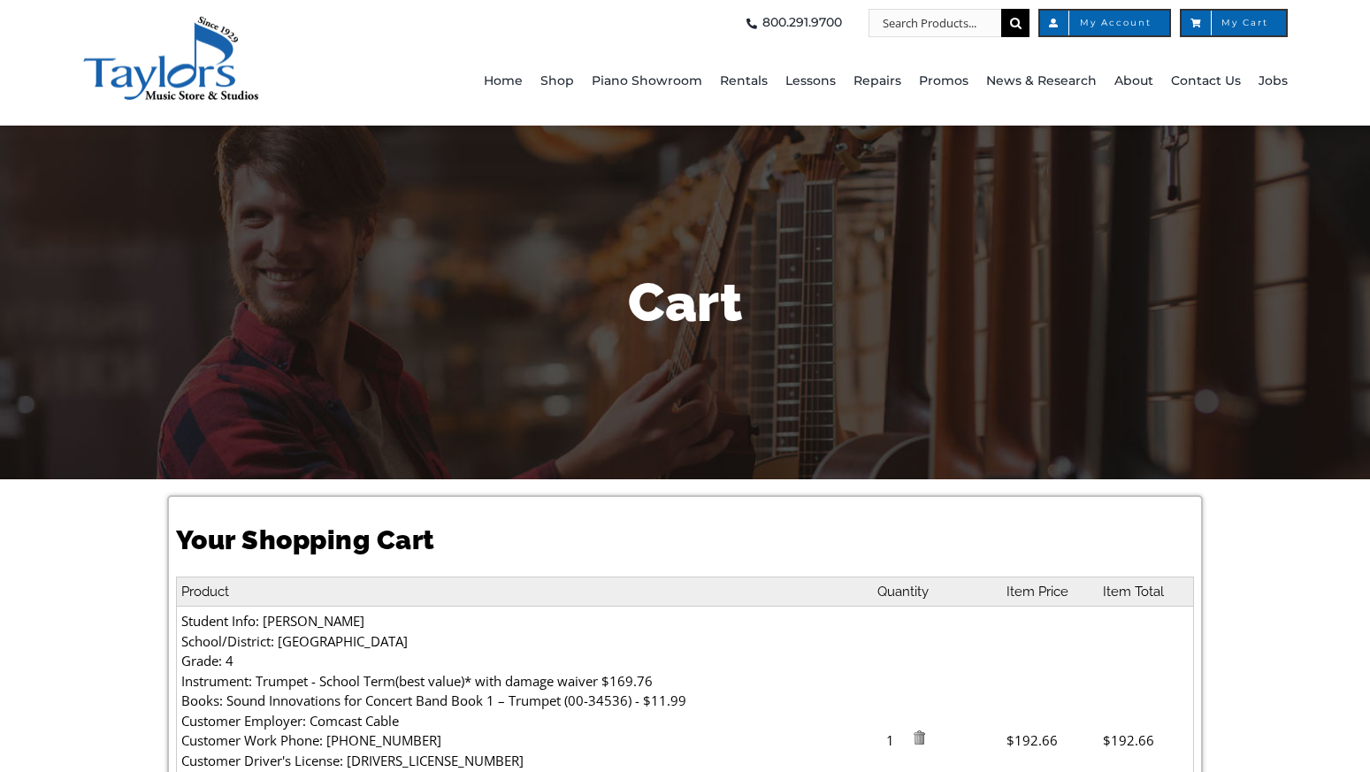
select select "PA"
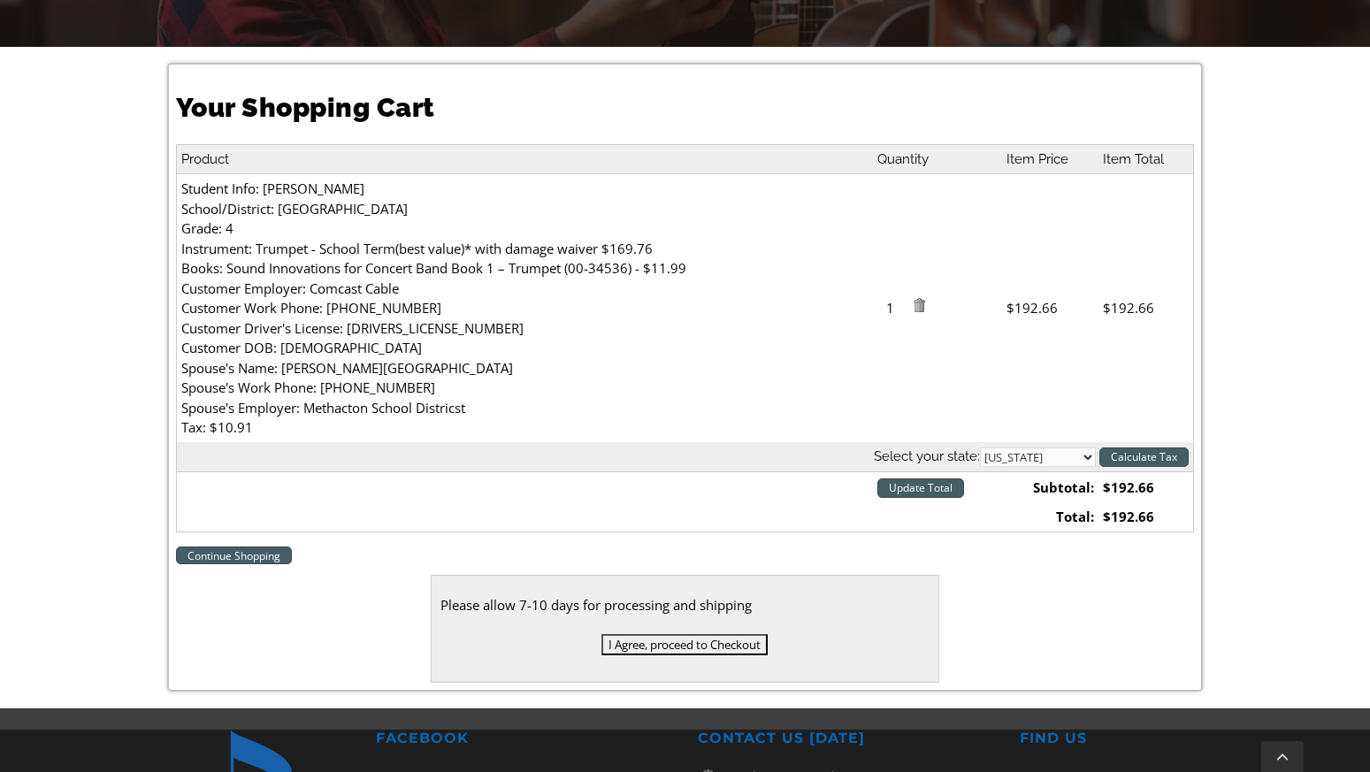
scroll to position [466, 0]
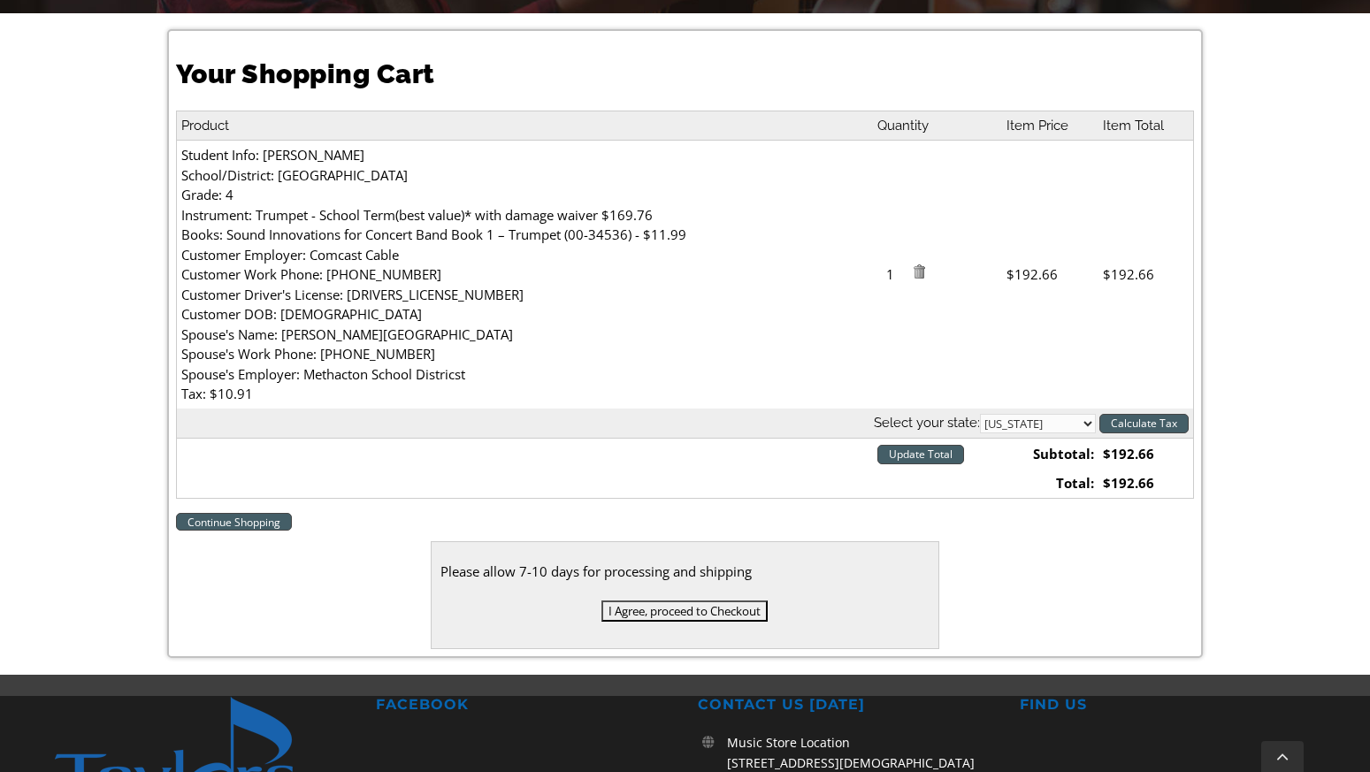
click at [671, 613] on input "I Agree, proceed to Checkout" at bounding box center [685, 611] width 166 height 21
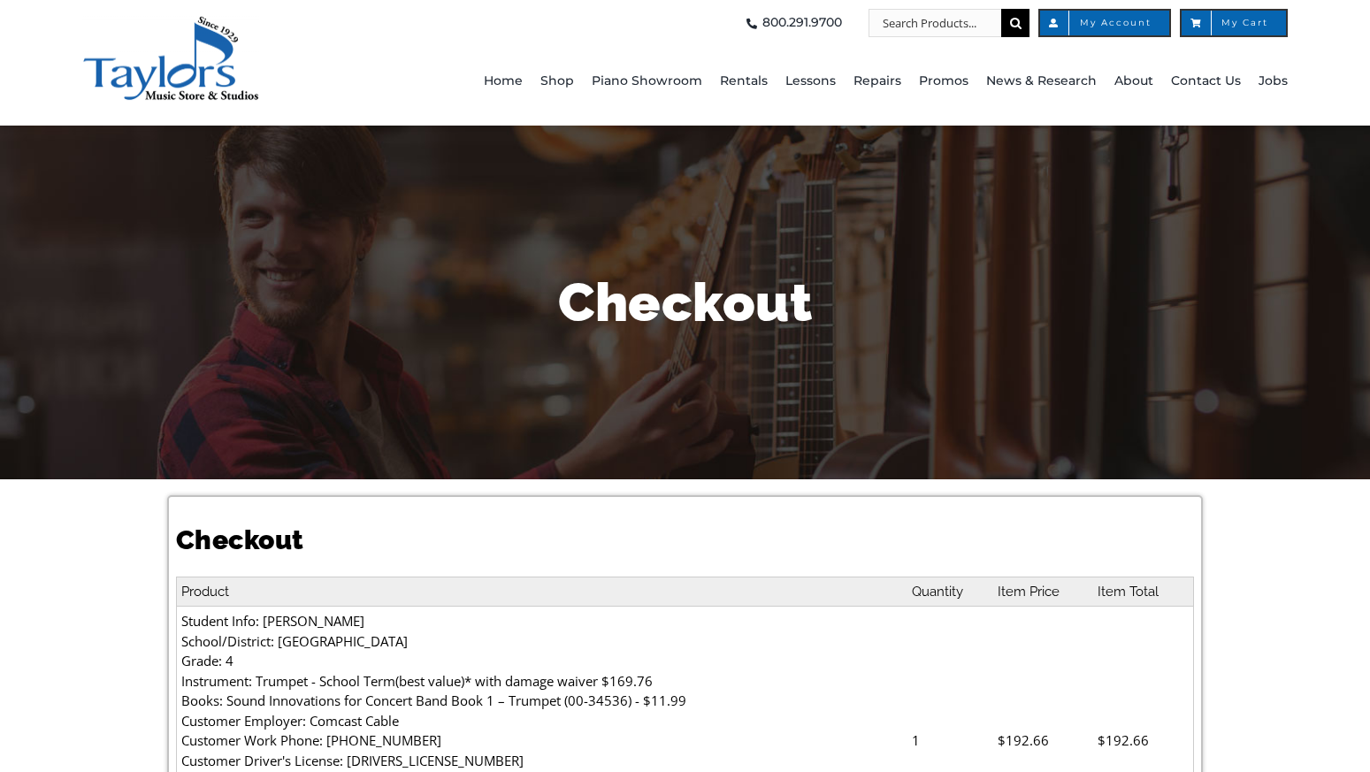
select select
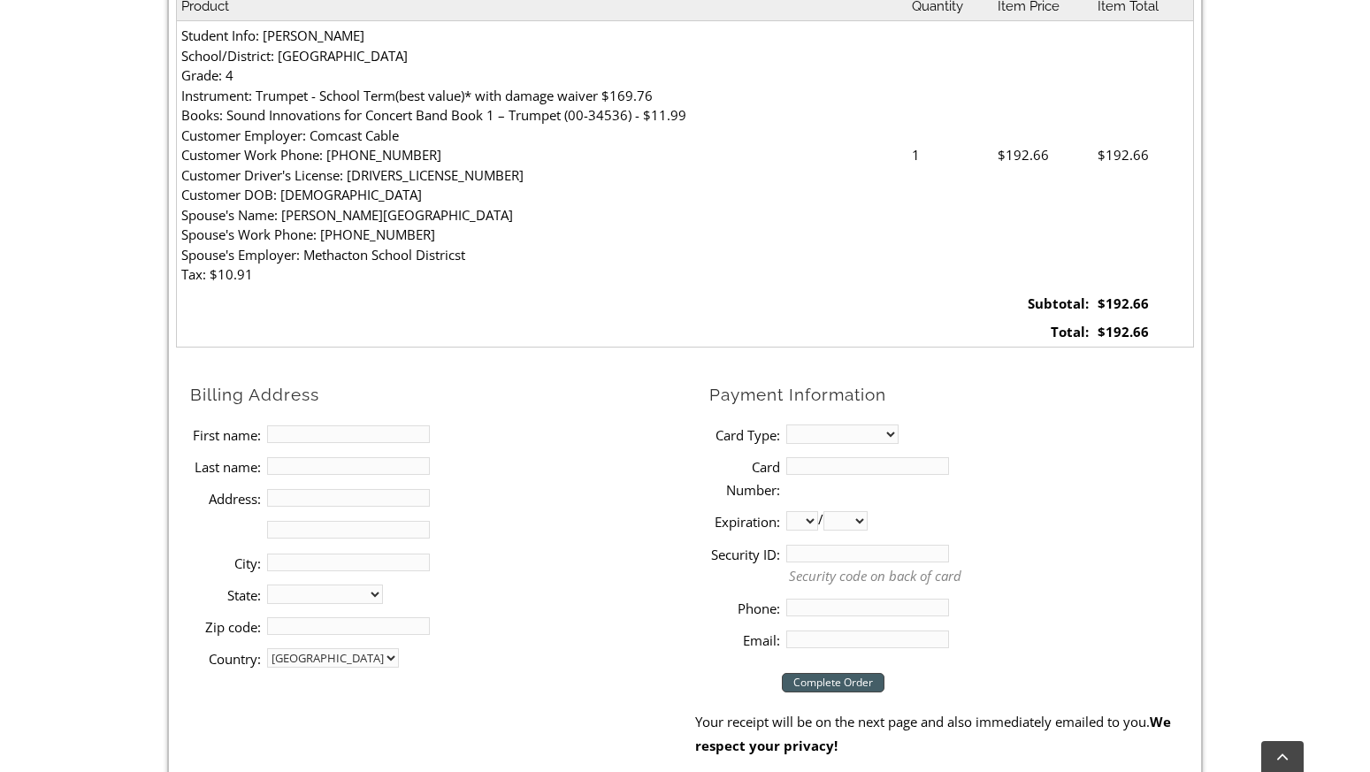
scroll to position [608, 0]
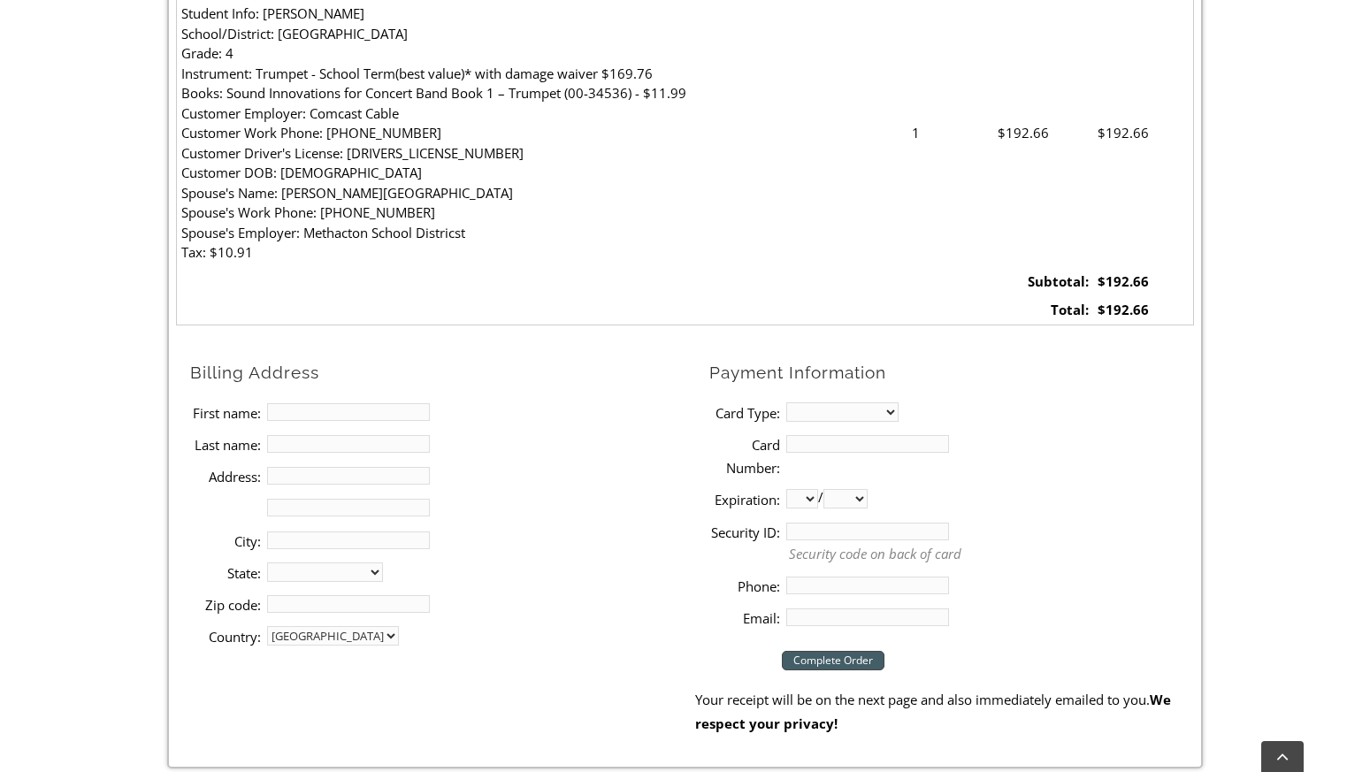
click at [363, 407] on input "First name:" at bounding box center [348, 412] width 163 height 18
type input "Arun"
type input "[PERSON_NAME]"
type input "[STREET_ADDRESS]"
type input "[GEOGRAPHIC_DATA]"
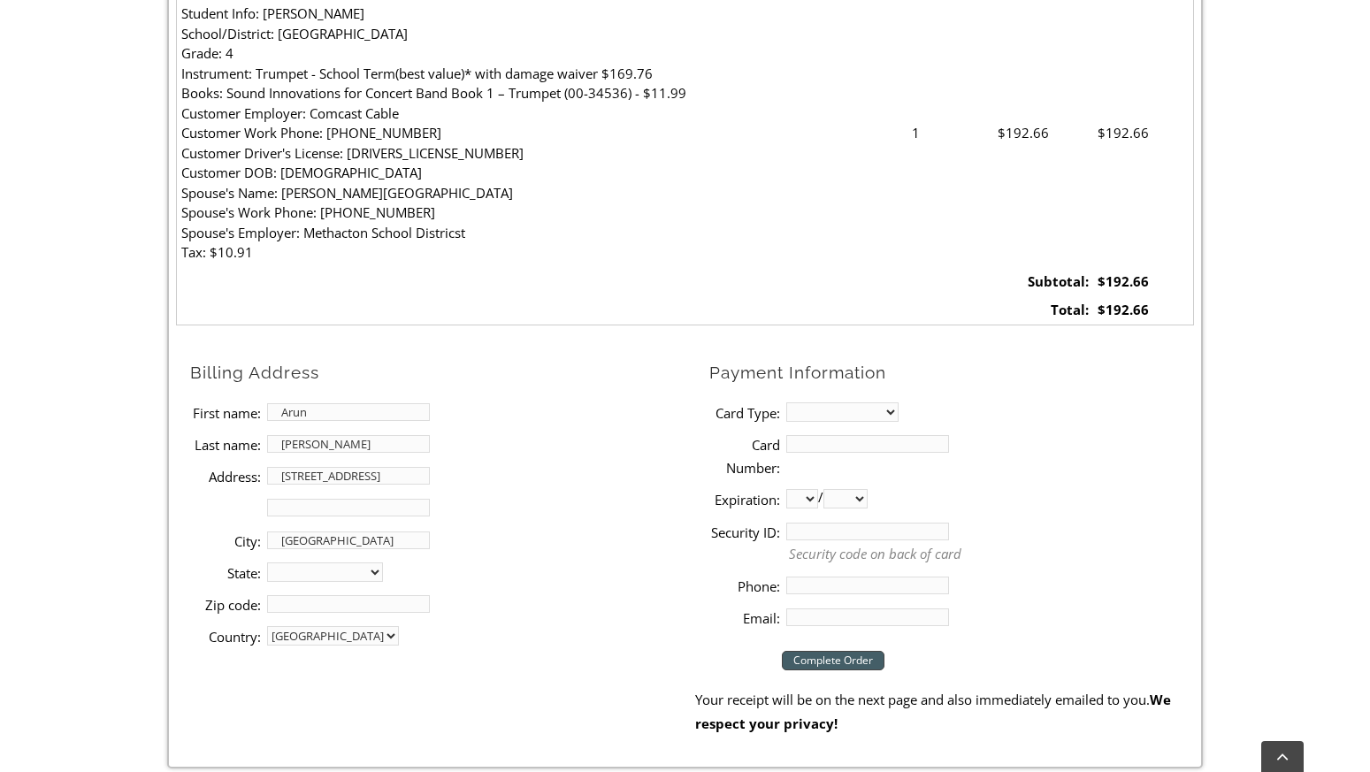
select select "PA"
type input "19426"
type input "2674322292"
type input "[EMAIL_ADDRESS][DOMAIN_NAME]"
click at [845, 414] on select "MasterCard Visa American Express Discover" at bounding box center [842, 412] width 112 height 19
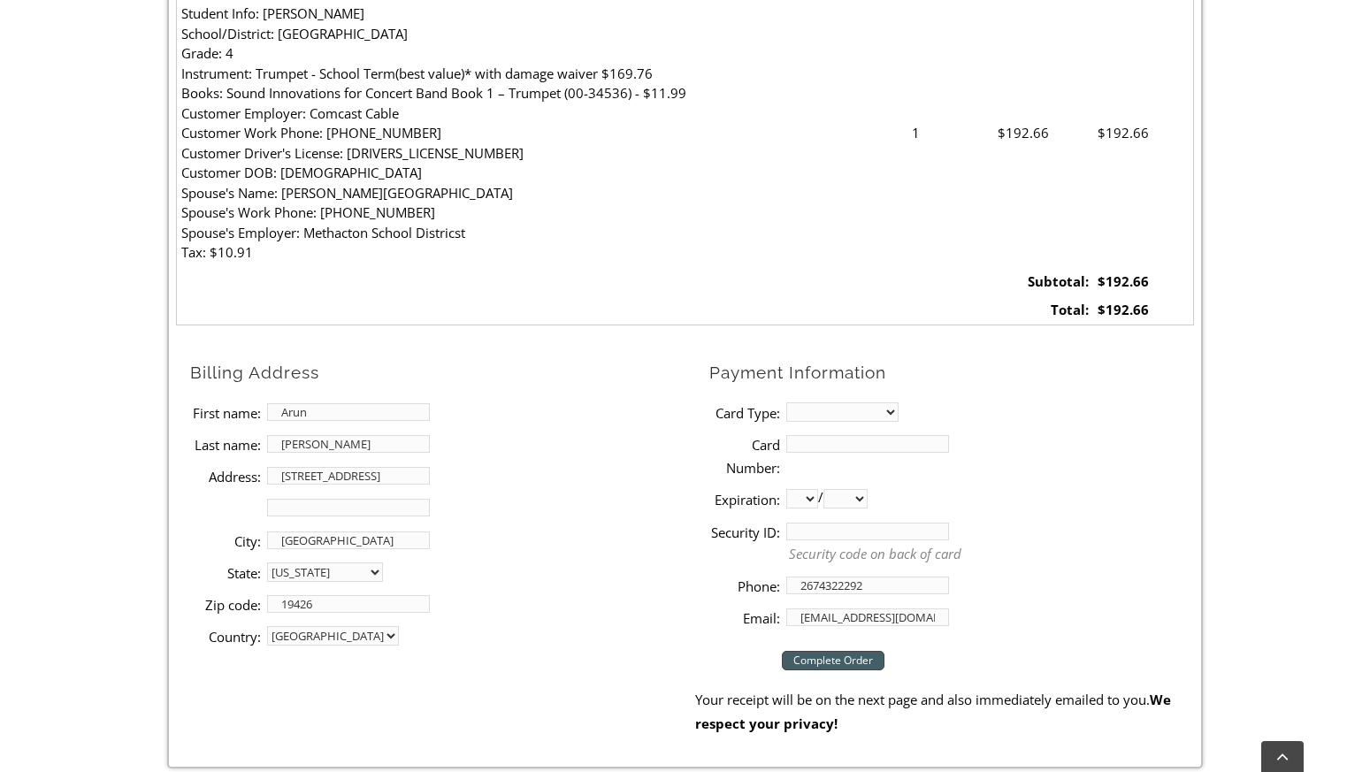
select select "mastercard"
click at [786, 403] on select "MasterCard Visa American Express Discover" at bounding box center [842, 412] width 112 height 19
click at [830, 439] on input "Card Number:" at bounding box center [867, 444] width 163 height 18
type input "[CREDIT_CARD_NUMBER]"
select select "03"
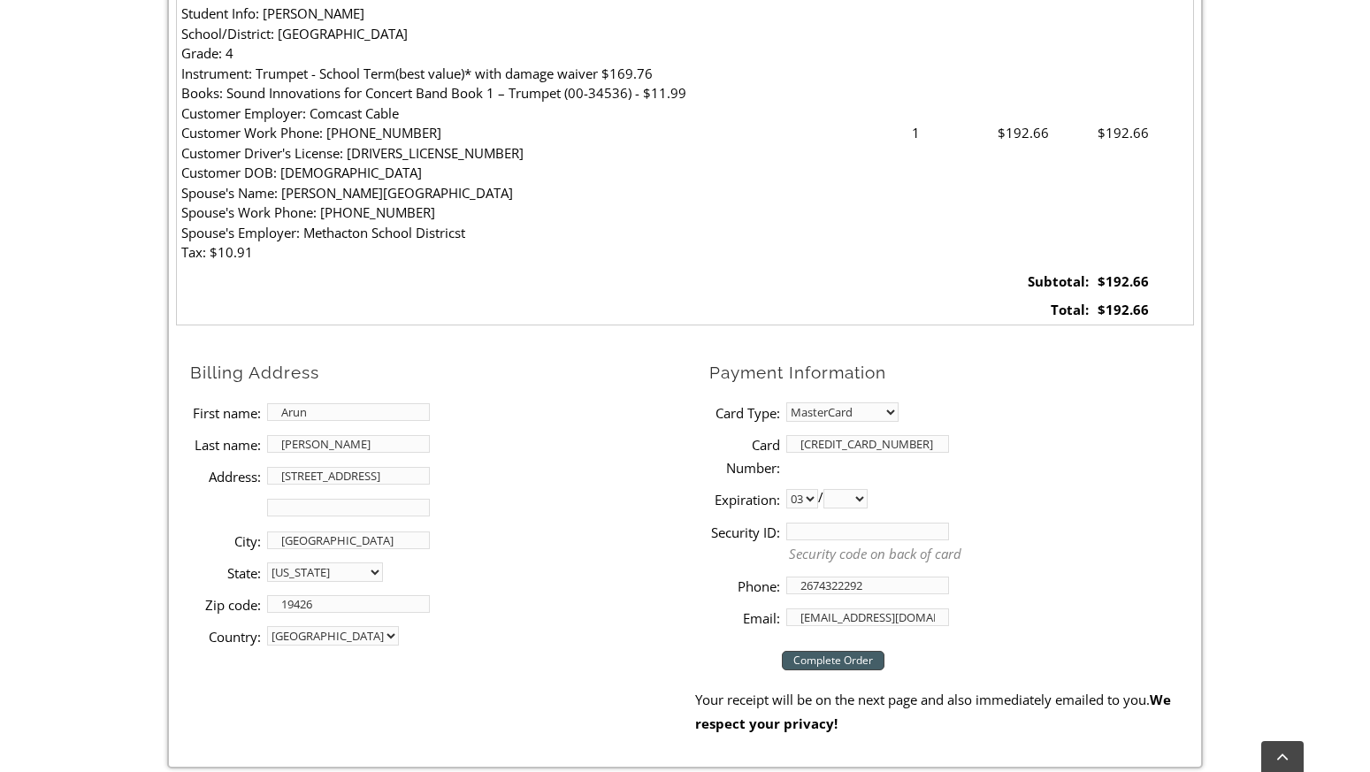
select select "2028"
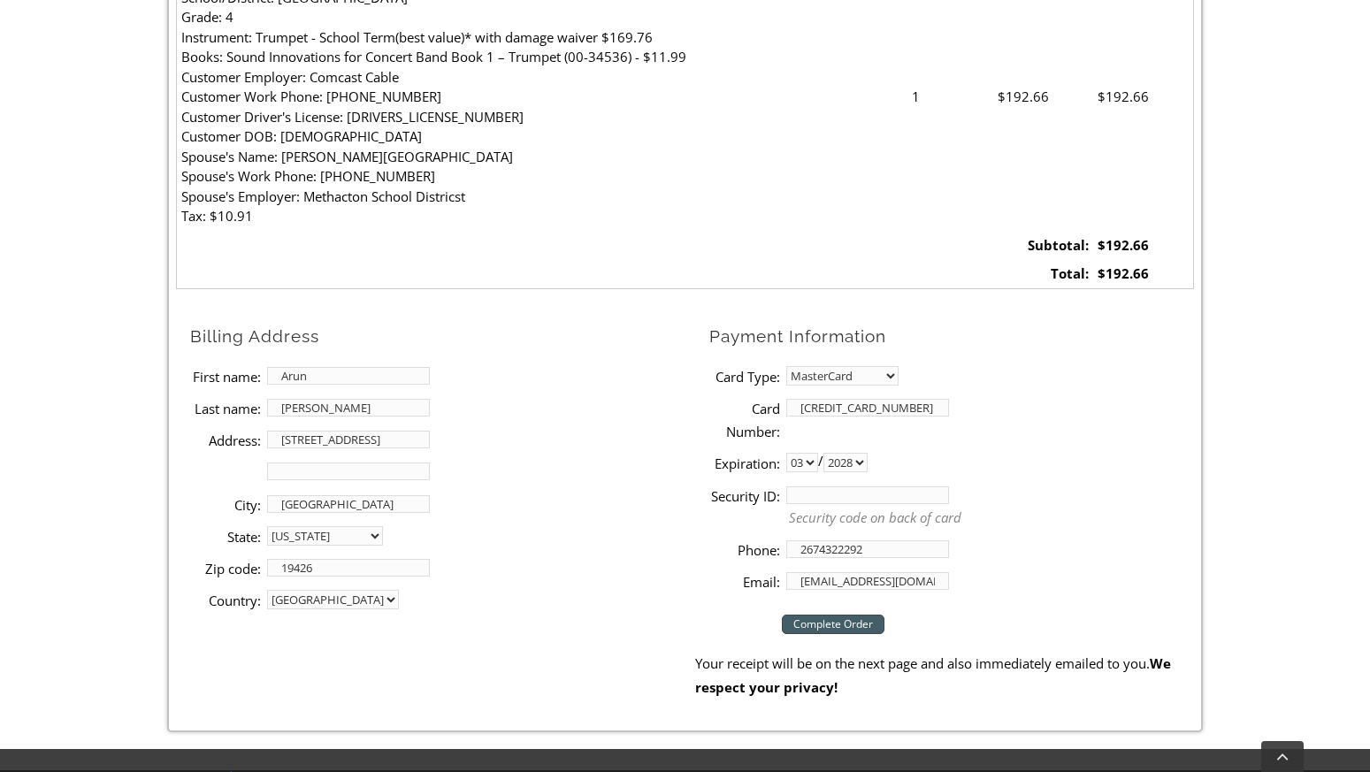
scroll to position [649, 0]
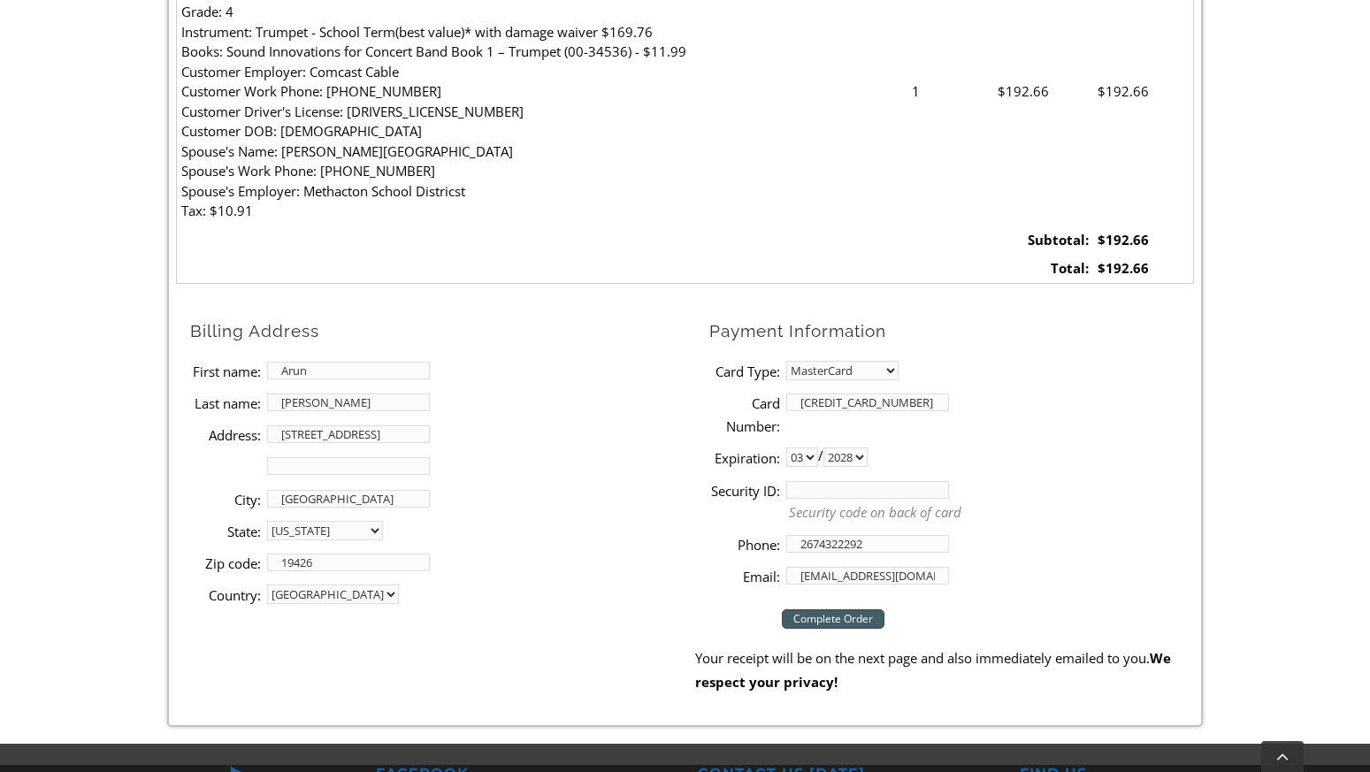
click at [869, 491] on input "Security ID:" at bounding box center [867, 490] width 163 height 18
type input "978"
click at [848, 614] on input "Complete Order" at bounding box center [833, 619] width 103 height 19
